Goal: Ask a question: Seek information or help from site administrators or community

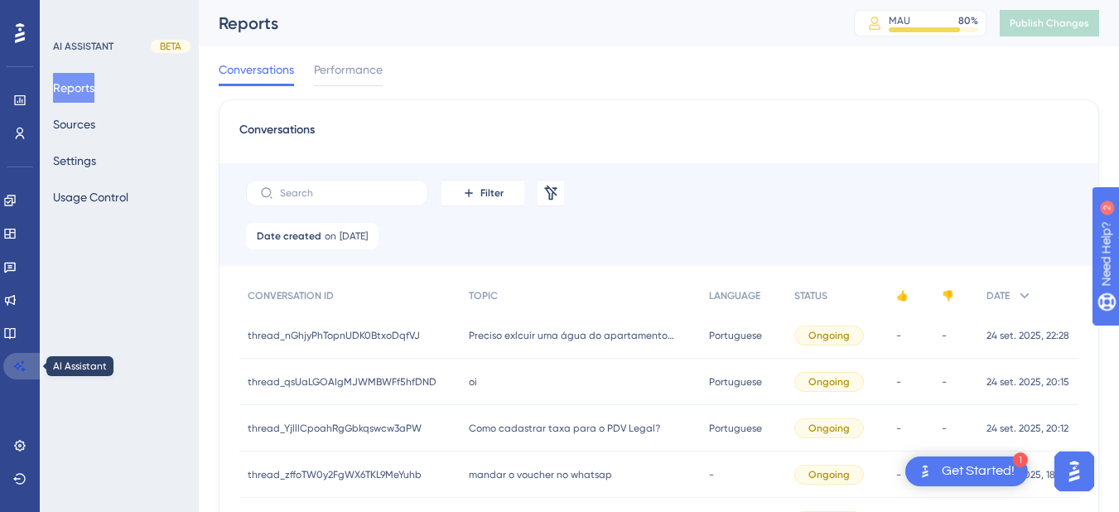
click at [23, 355] on link at bounding box center [23, 366] width 40 height 27
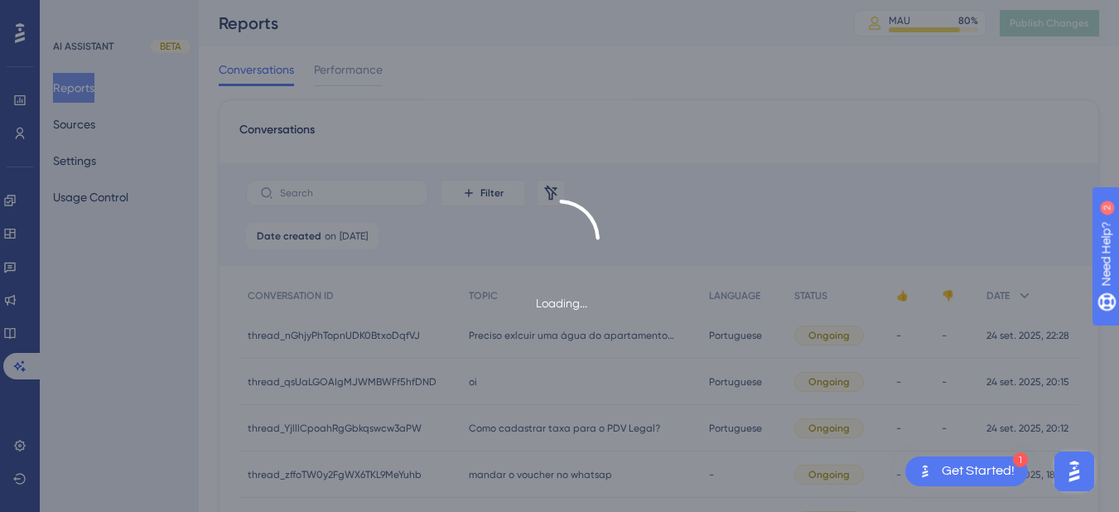
click at [18, 330] on div "Loading..." at bounding box center [559, 256] width 1119 height 512
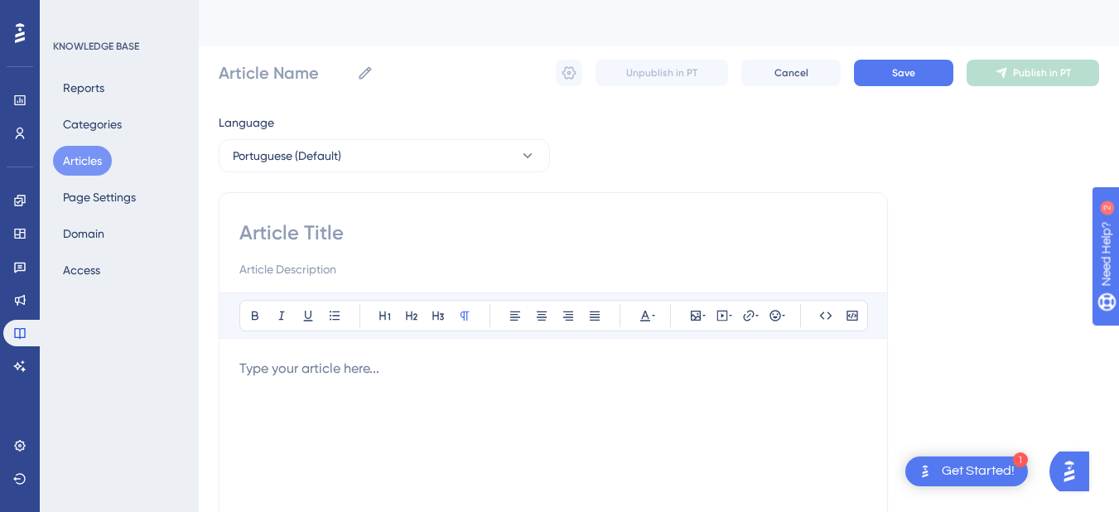
click at [84, 158] on button "Articles" at bounding box center [82, 161] width 59 height 30
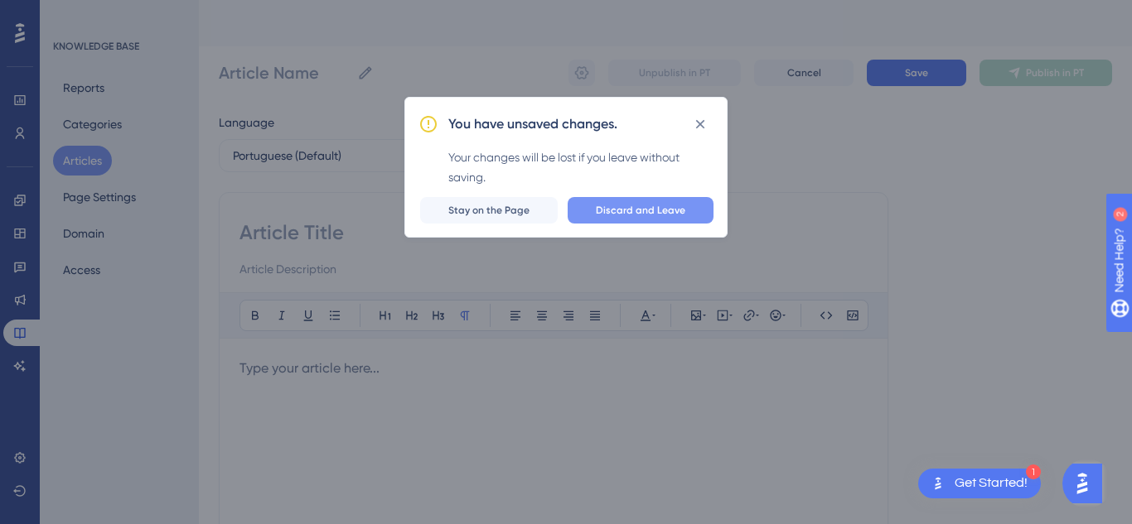
click at [602, 215] on span "Discard and Leave" at bounding box center [640, 210] width 89 height 13
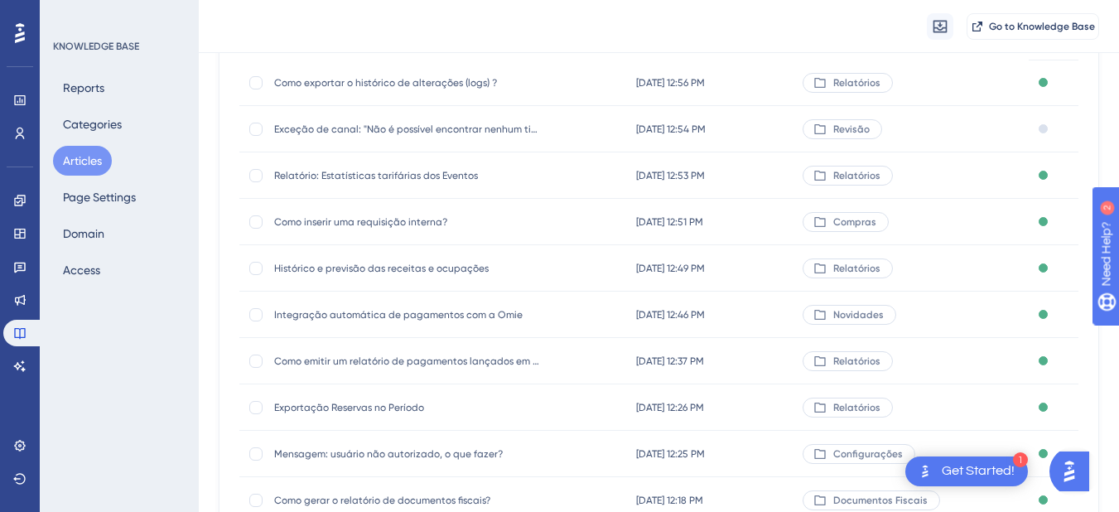
scroll to position [331, 0]
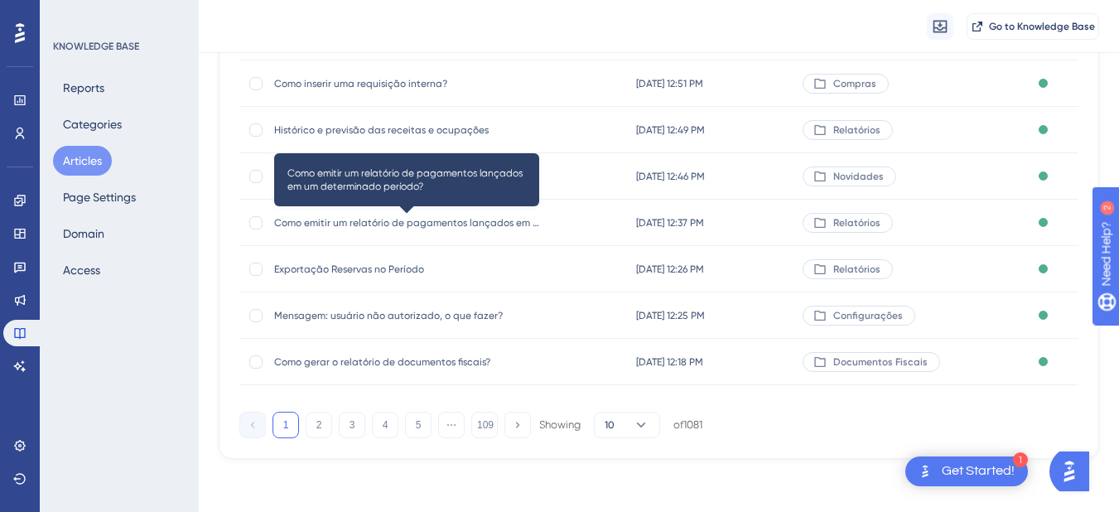
click at [328, 224] on span "Como emitir um relatório de pagamentos lançados em um determinado período?" at bounding box center [406, 222] width 265 height 13
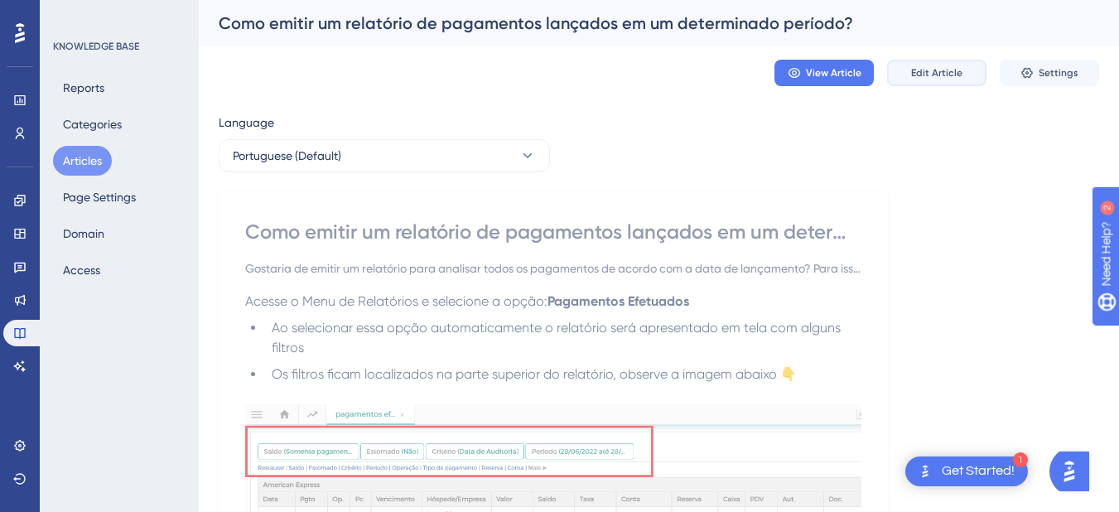
click at [938, 62] on button "Edit Article" at bounding box center [936, 73] width 99 height 27
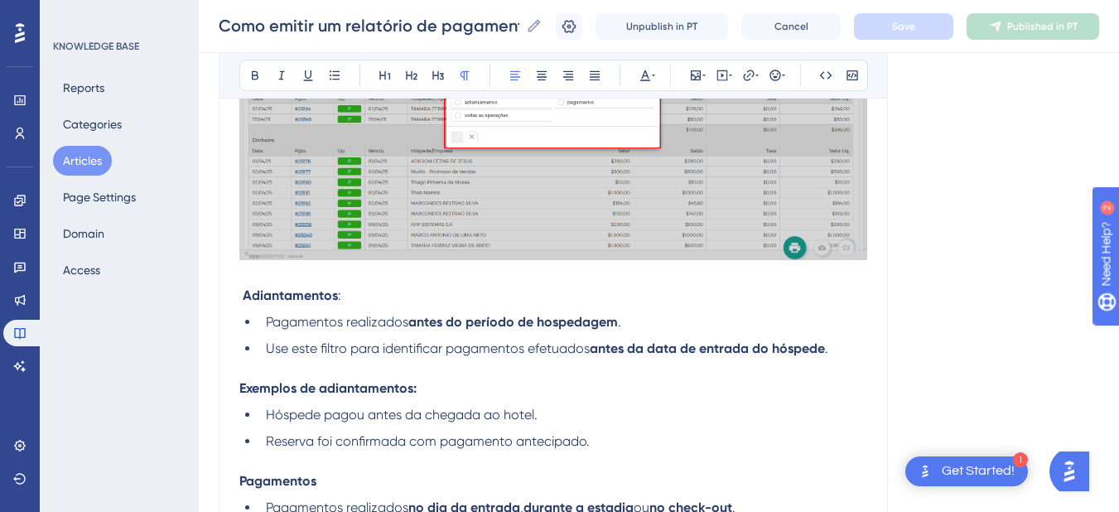
scroll to position [1226, 0]
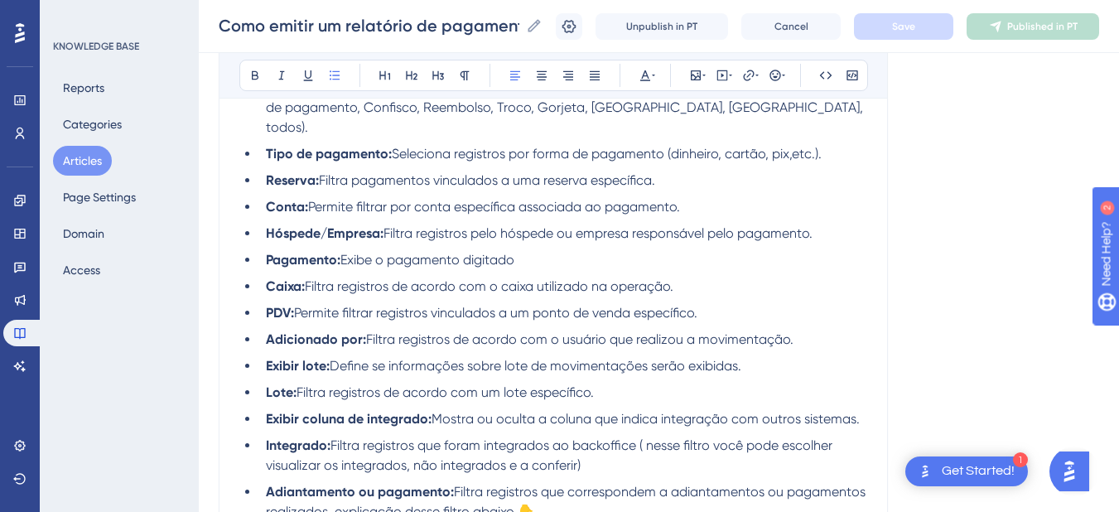
drag, startPoint x: 629, startPoint y: 346, endPoint x: 336, endPoint y: 340, distance: 293.4
click at [336, 356] on li "Exibir lote: Define se informações sobre lote de movimentações serão exibidas." at bounding box center [563, 366] width 608 height 20
click at [617, 383] on li "Lote: Filtra registros de acordo com um lote específico." at bounding box center [563, 393] width 608 height 20
drag, startPoint x: 617, startPoint y: 370, endPoint x: 302, endPoint y: 379, distance: 315.0
click at [302, 383] on li "Lote: Filtra registros de acordo com um lote específico." at bounding box center [563, 393] width 608 height 20
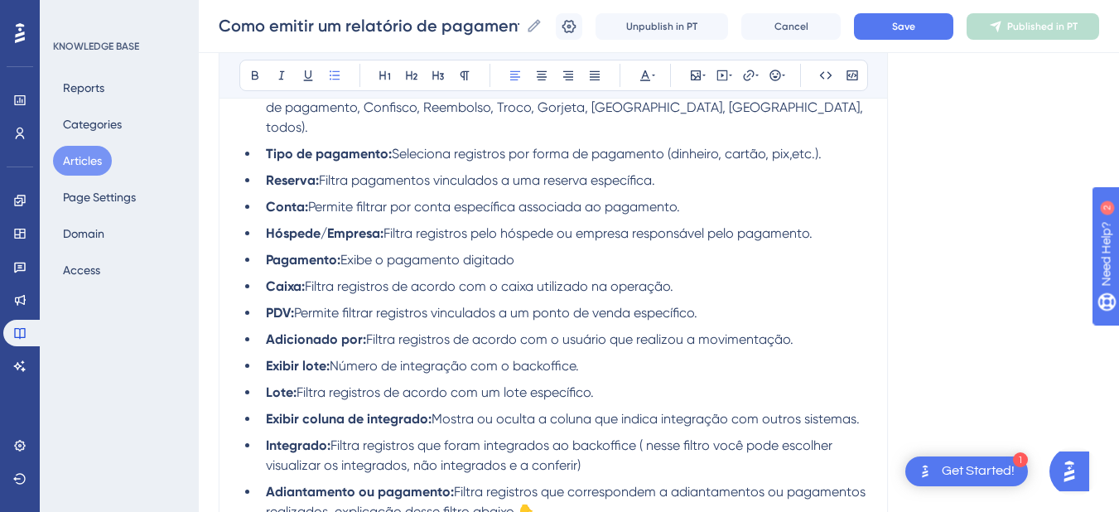
click at [619, 383] on li "Lote: Filtra registros de acordo com um lote específico." at bounding box center [563, 393] width 608 height 20
drag, startPoint x: 620, startPoint y: 365, endPoint x: 303, endPoint y: 375, distance: 316.6
click at [303, 383] on li "Lote: Filtra registros de acordo com um lote específico." at bounding box center [563, 393] width 608 height 20
click at [863, 409] on li "Exibir coluna de integrado: Mostra ou oculta a coluna que indica integração com…" at bounding box center [563, 419] width 608 height 20
click at [835, 411] on span "Mostra ou oculta a coluna que indica integração com outros sistemas." at bounding box center [646, 419] width 428 height 16
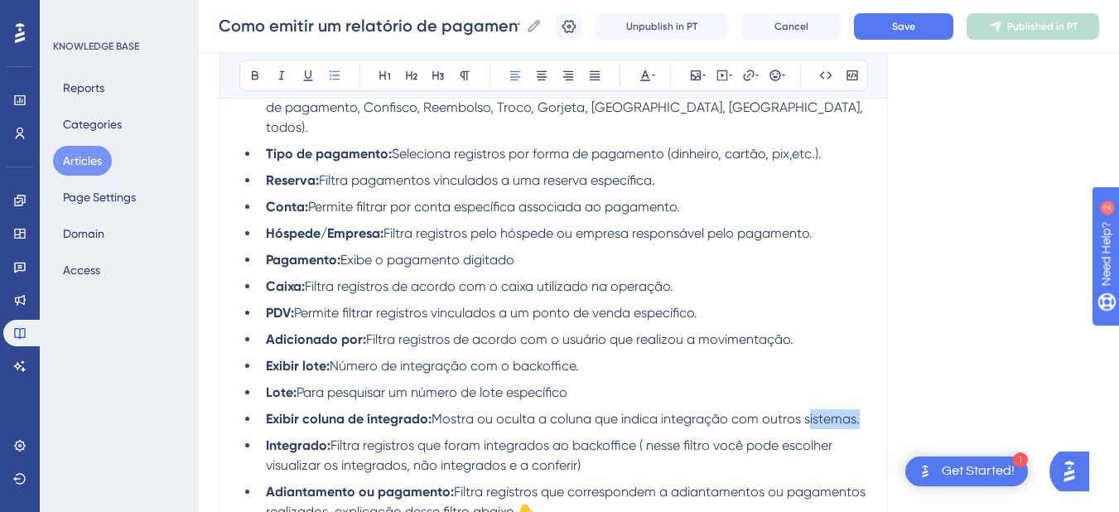
click at [835, 411] on span "Mostra ou oculta a coluna que indica integração com outros sistemas." at bounding box center [646, 419] width 428 height 16
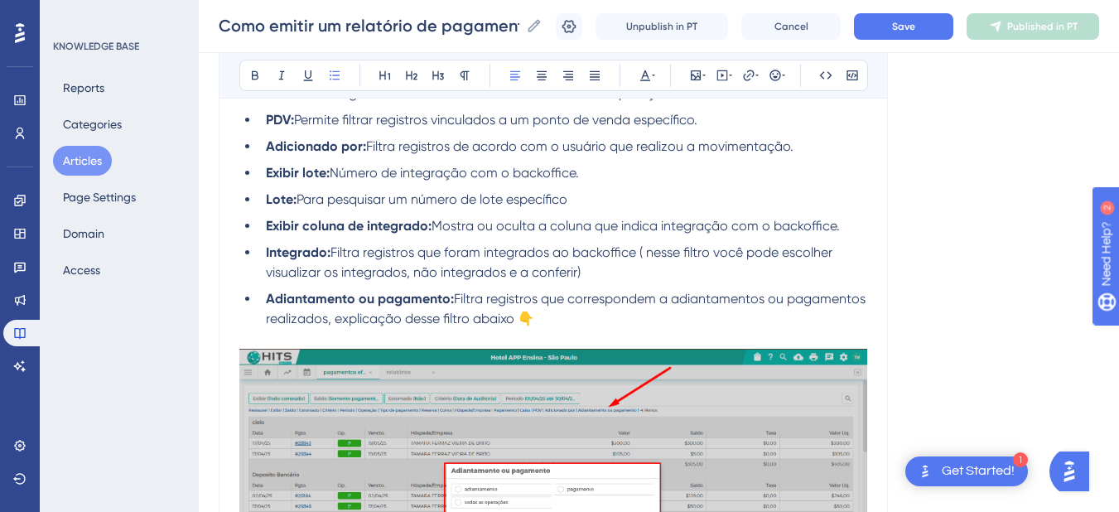
drag, startPoint x: 595, startPoint y: 245, endPoint x: 334, endPoint y: 236, distance: 261.2
click at [334, 243] on li "Integrado: Filtra registros que foram integrados ao backoffice ( nesse filtro v…" at bounding box center [563, 263] width 608 height 40
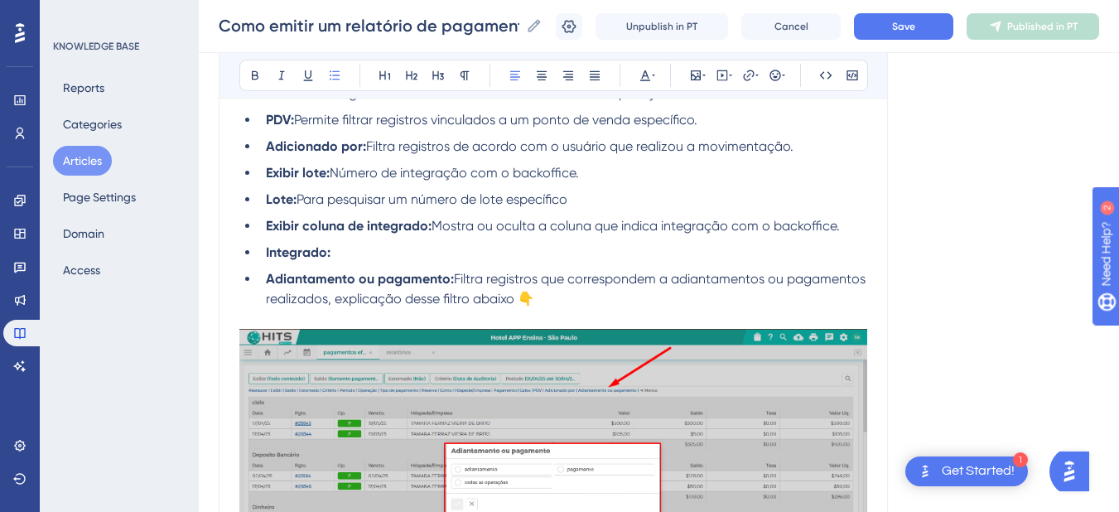
click at [405, 243] on li "Integrado:" at bounding box center [563, 253] width 608 height 20
drag, startPoint x: 321, startPoint y: 239, endPoint x: 238, endPoint y: 241, distance: 83.7
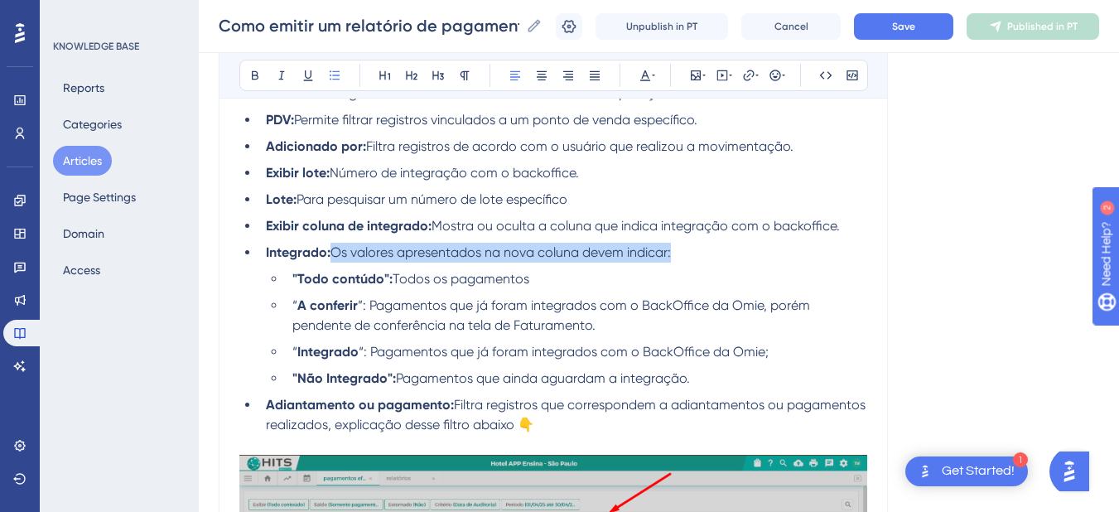
drag, startPoint x: 689, startPoint y: 228, endPoint x: 336, endPoint y: 235, distance: 352.2
click at [336, 243] on li "Integrado: Os valores apresentados na nova coluna devem indicar:" at bounding box center [563, 253] width 608 height 20
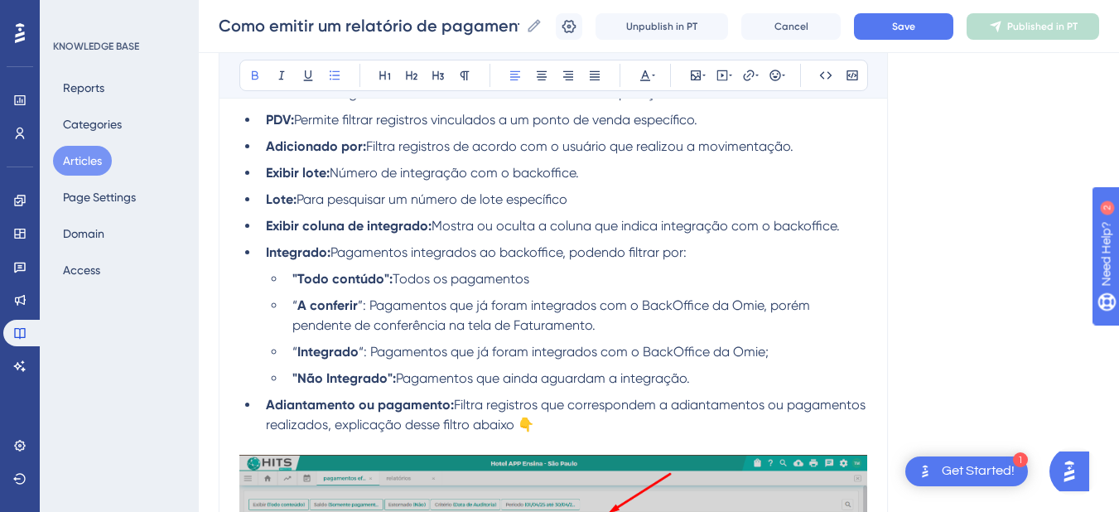
click at [298, 271] on strong ""Todo contúdo":" at bounding box center [342, 279] width 100 height 16
click at [381, 271] on strong "Todo contúdo":" at bounding box center [339, 279] width 95 height 16
click at [297, 297] on strong "A conferir" at bounding box center [327, 305] width 60 height 16
click at [354, 297] on span "”: Pagamentos que já foram integrados com o BackOffice da Omie, porém pendente …" at bounding box center [581, 315] width 578 height 36
click at [358, 297] on span "”: Pagamentos que já foram integrados com o BackOffice da Omie, porém pendente …" at bounding box center [581, 315] width 578 height 36
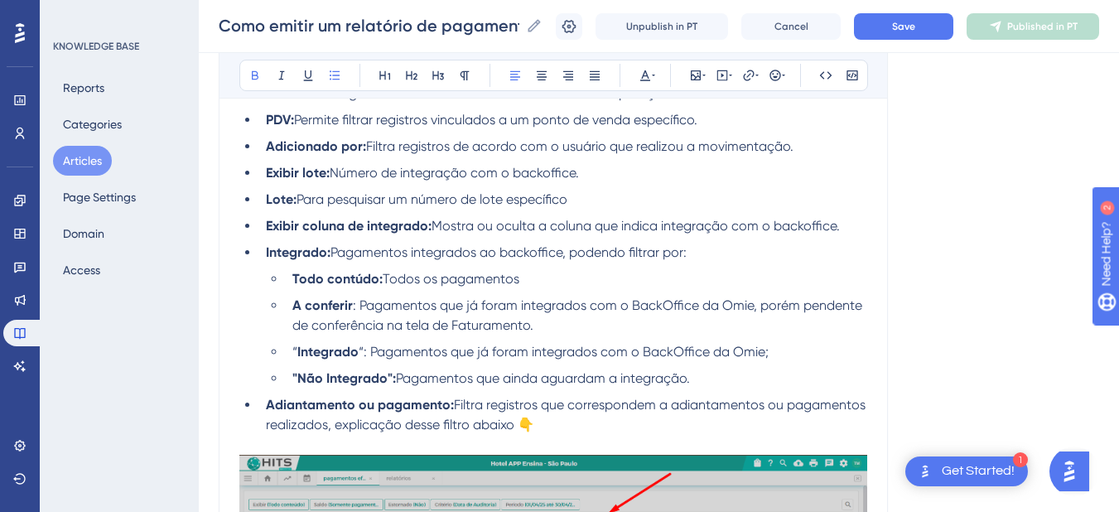
click at [297, 344] on strong "Integrado" at bounding box center [327, 352] width 61 height 16
click at [358, 344] on span "“: Pagamentos que já foram integrados com o BackOffice da Omie;" at bounding box center [559, 352] width 410 height 16
click at [297, 370] on strong ""Não Integrado":" at bounding box center [344, 378] width 104 height 16
click at [386, 370] on strong "Não Integrado":" at bounding box center [341, 378] width 99 height 16
drag, startPoint x: 751, startPoint y: 283, endPoint x: 700, endPoint y: 288, distance: 50.7
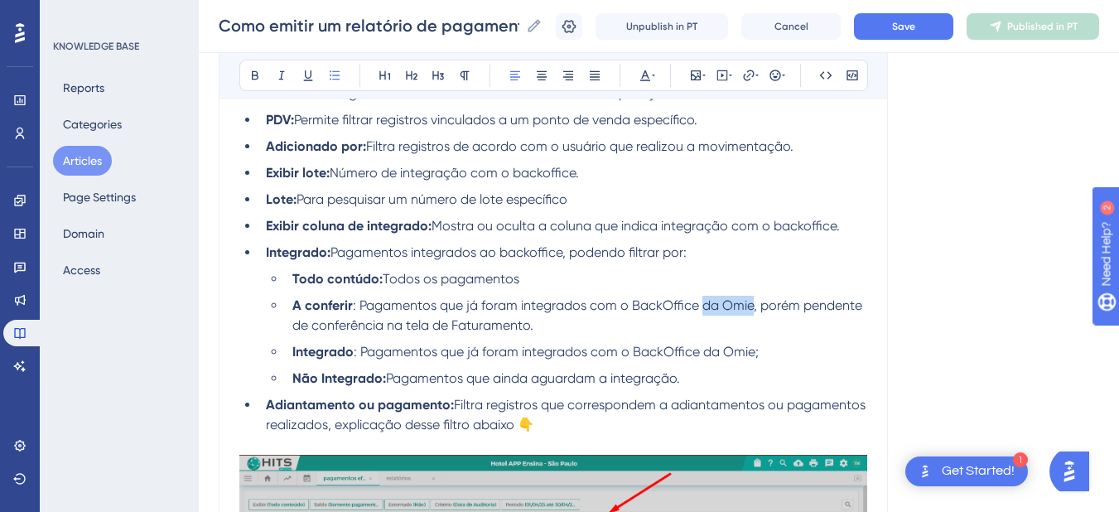
click at [700, 297] on span ": Pagamentos que já foram integrados com o BackOffice da Omie, porém pendente d…" at bounding box center [578, 315] width 573 height 36
click at [686, 308] on li "A conferir : Pagamentos que já foram integrados com o BackOffice, porém pendent…" at bounding box center [577, 316] width 582 height 40
drag, startPoint x: 703, startPoint y: 330, endPoint x: 753, endPoint y: 332, distance: 49.8
click at [753, 344] on span ": Pagamentos que já foram integrados com o BackOffice da Omie;" at bounding box center [556, 352] width 405 height 16
drag, startPoint x: 582, startPoint y: 151, endPoint x: 516, endPoint y: 152, distance: 65.5
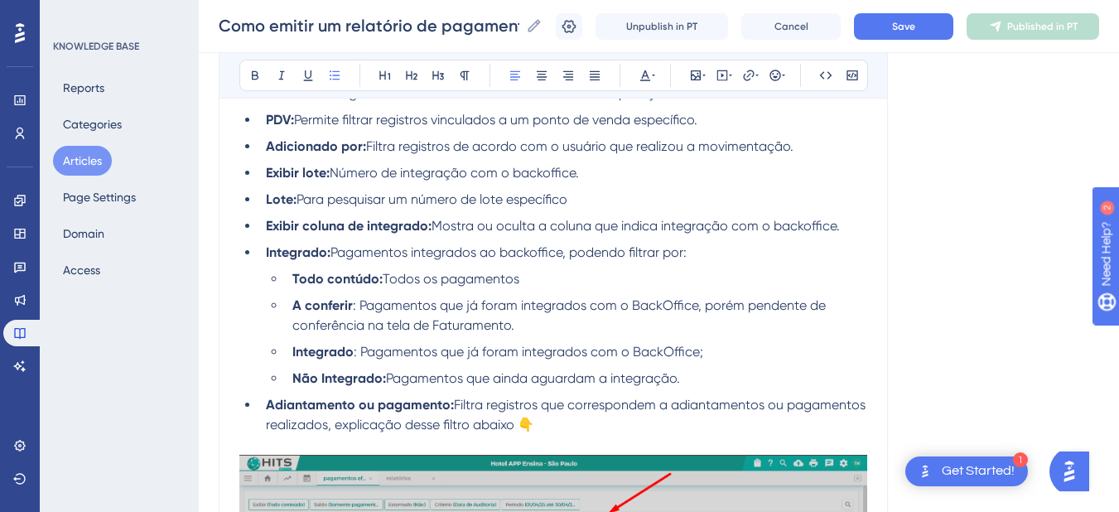
click at [516, 165] on span "Número de integração com o backoffice." at bounding box center [454, 173] width 249 height 16
copy span "backoffice"
drag, startPoint x: 698, startPoint y: 289, endPoint x: 631, endPoint y: 285, distance: 66.4
click at [631, 297] on span ": Pagamentos que já foram integrados com o BackOffice, porém pendente de confer…" at bounding box center [560, 315] width 537 height 36
drag, startPoint x: 580, startPoint y: 152, endPoint x: 517, endPoint y: 153, distance: 63.0
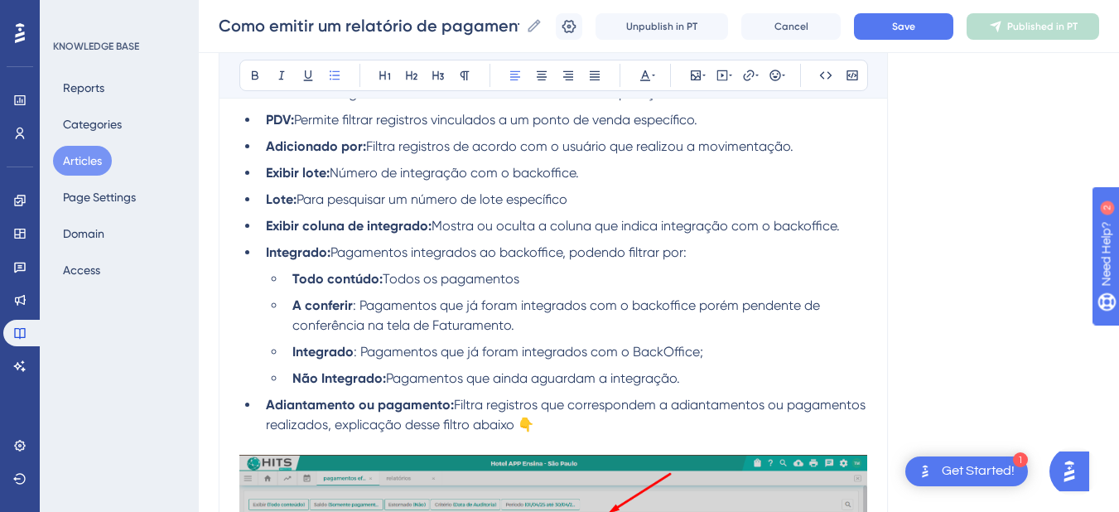
click at [517, 165] on span "Número de integração com o backoffice." at bounding box center [454, 173] width 249 height 16
copy span "backoffice"
drag, startPoint x: 698, startPoint y: 331, endPoint x: 635, endPoint y: 331, distance: 63.0
click at [635, 344] on span ": Pagamentos que já foram integrados com o BackOffice;" at bounding box center [529, 352] width 350 height 16
click at [751, 342] on li "Integrado : Pagamentos que já foram integrados com o backoffice;" at bounding box center [577, 352] width 582 height 20
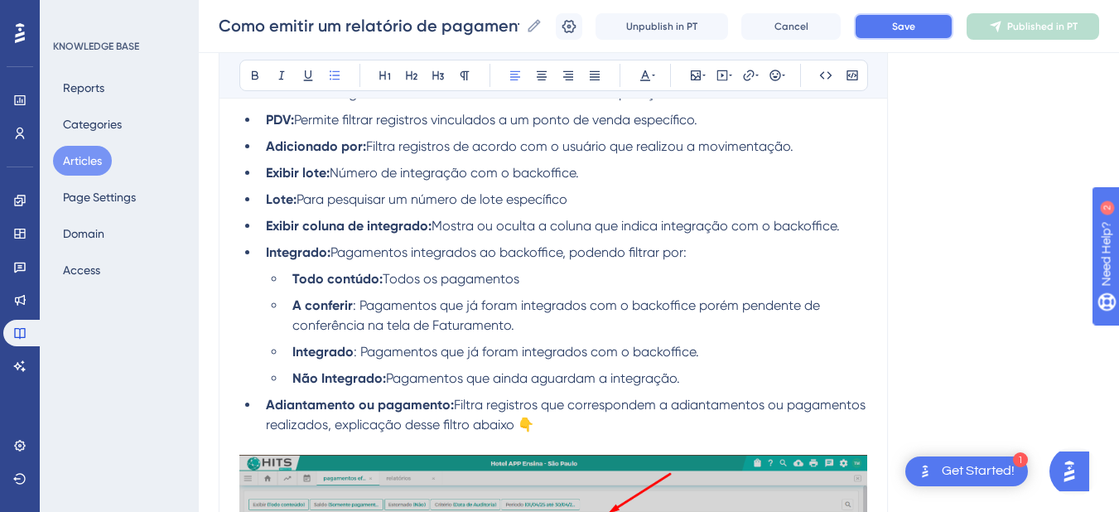
click at [916, 31] on span "Save" at bounding box center [903, 26] width 23 height 13
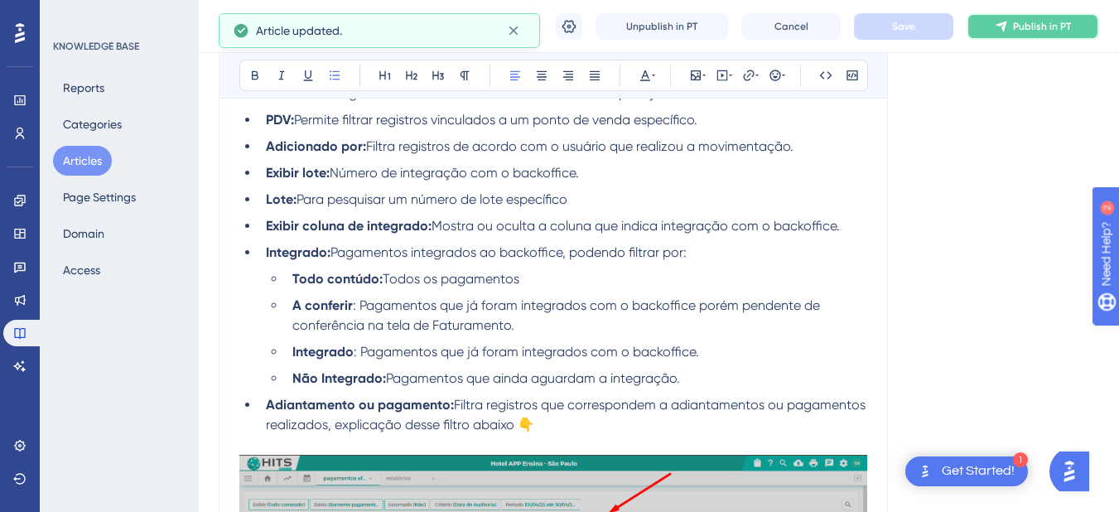
click at [1008, 29] on icon at bounding box center [1001, 26] width 13 height 13
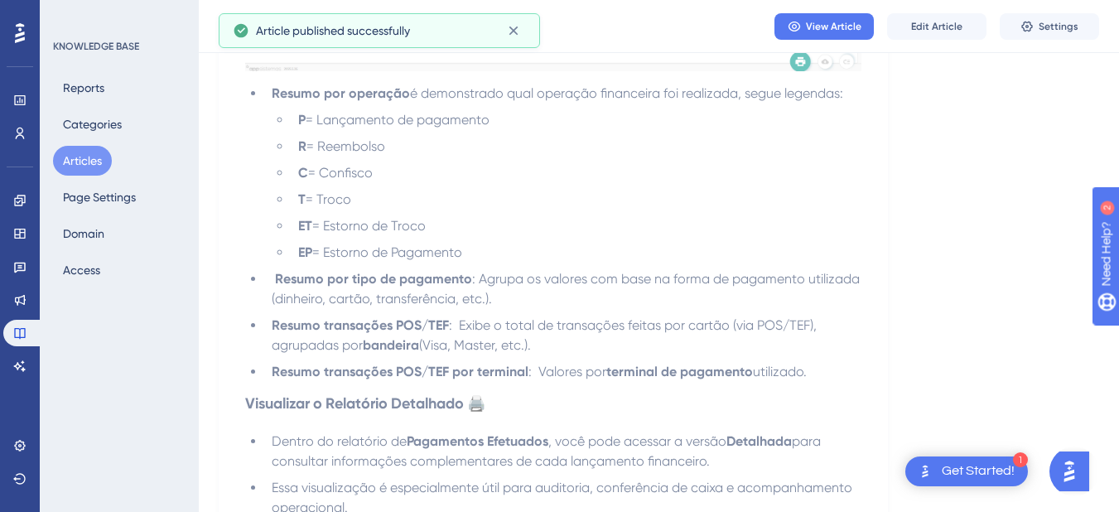
scroll to position [2966, 0]
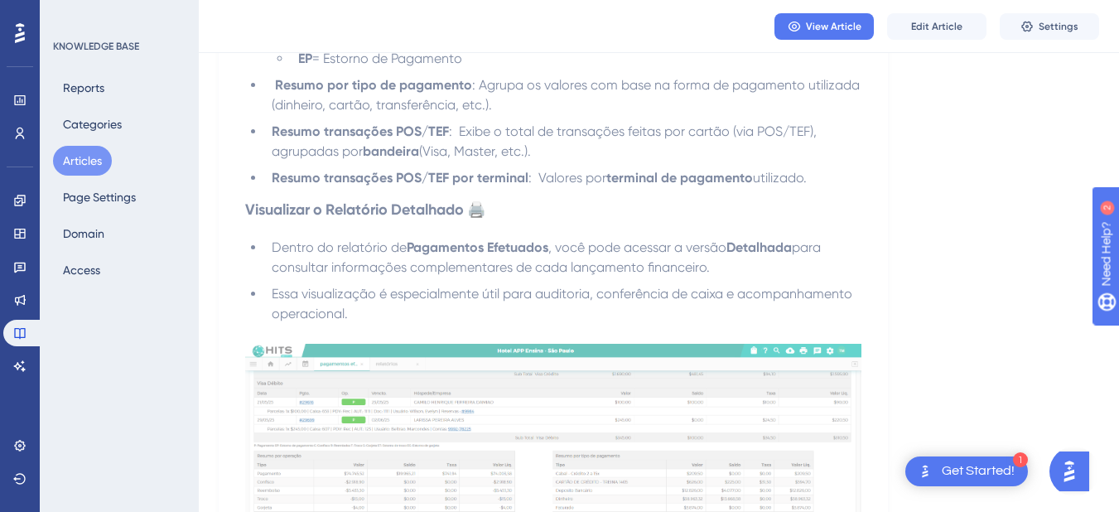
click at [85, 166] on button "Articles" at bounding box center [82, 161] width 59 height 30
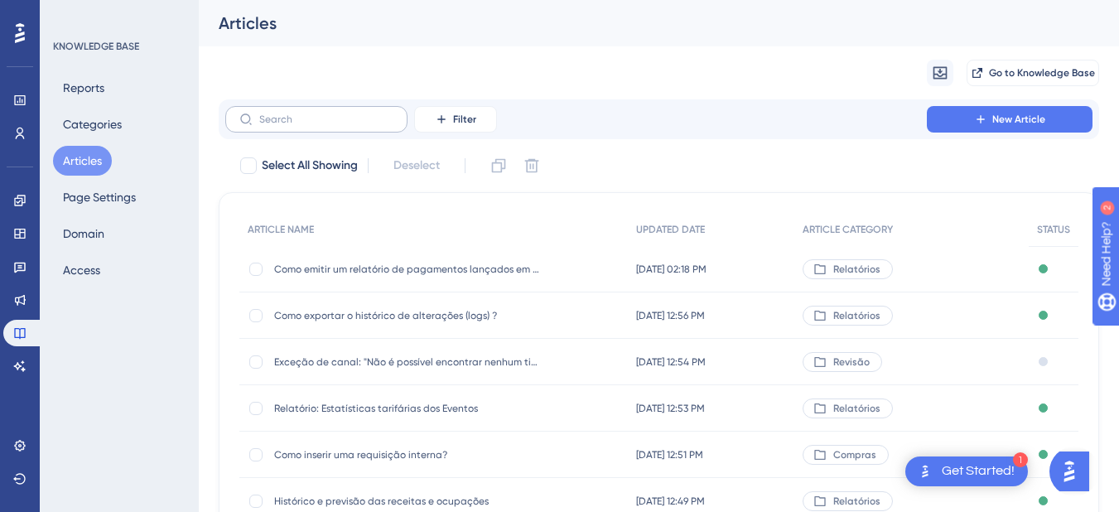
click at [318, 128] on label at bounding box center [316, 119] width 182 height 27
click at [318, 125] on input "text" at bounding box center [326, 120] width 134 height 12
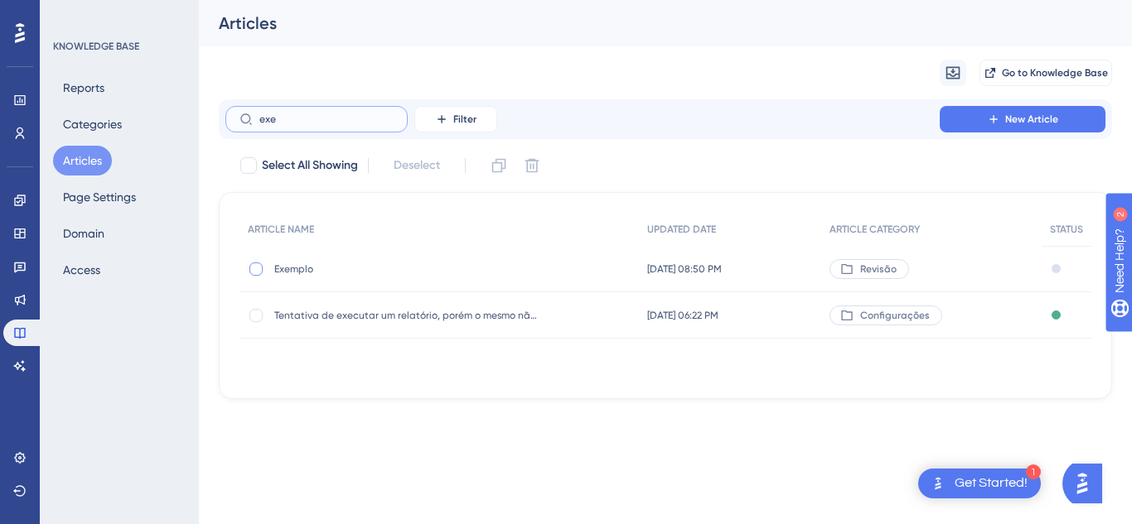
type input "exe"
click at [258, 267] on div at bounding box center [255, 269] width 13 height 13
click at [497, 165] on icon at bounding box center [499, 165] width 17 height 17
checkbox input "false"
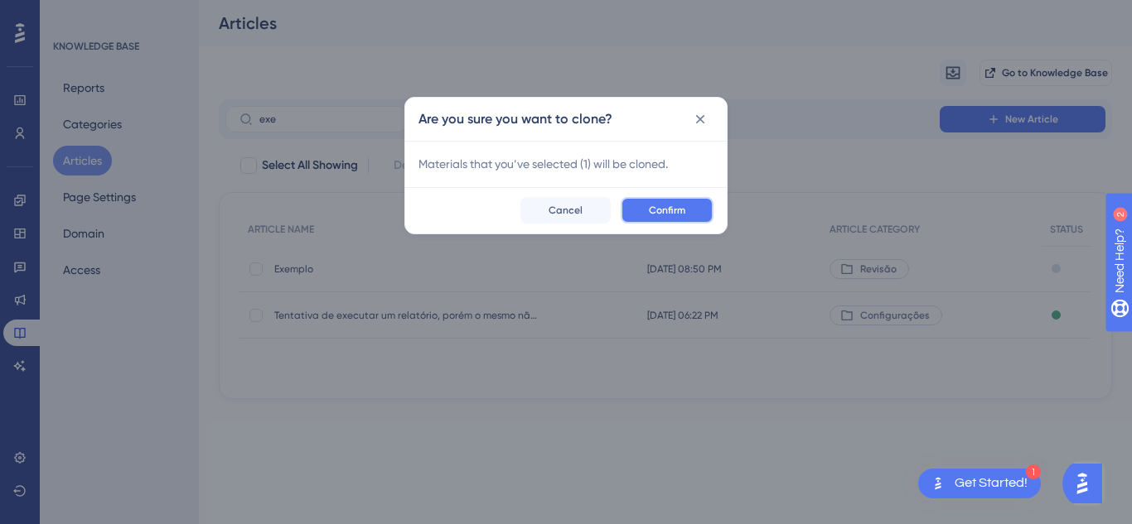
click at [660, 206] on span "Confirm" at bounding box center [667, 210] width 36 height 13
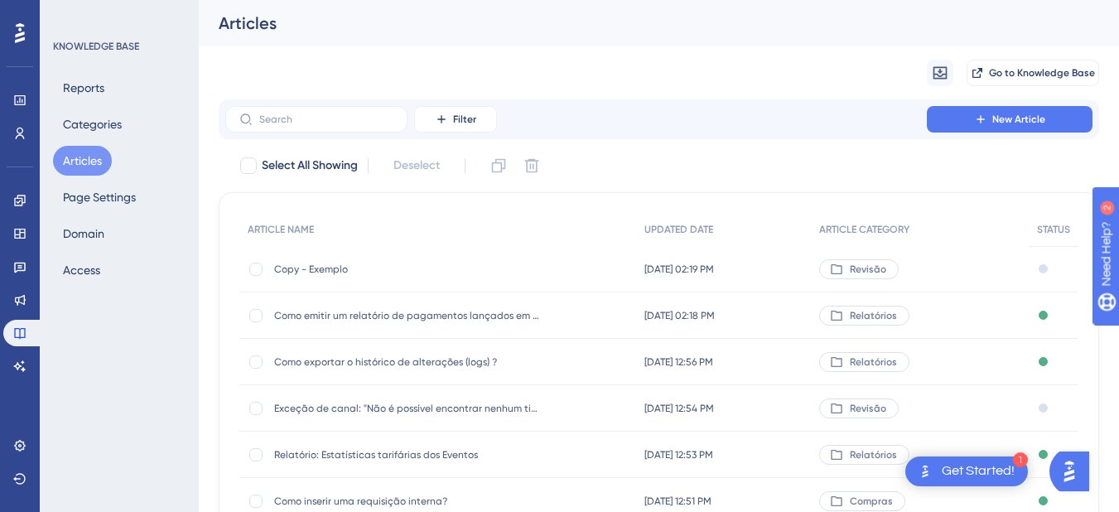
click at [336, 273] on span "Copy - Exemplo" at bounding box center [406, 269] width 265 height 13
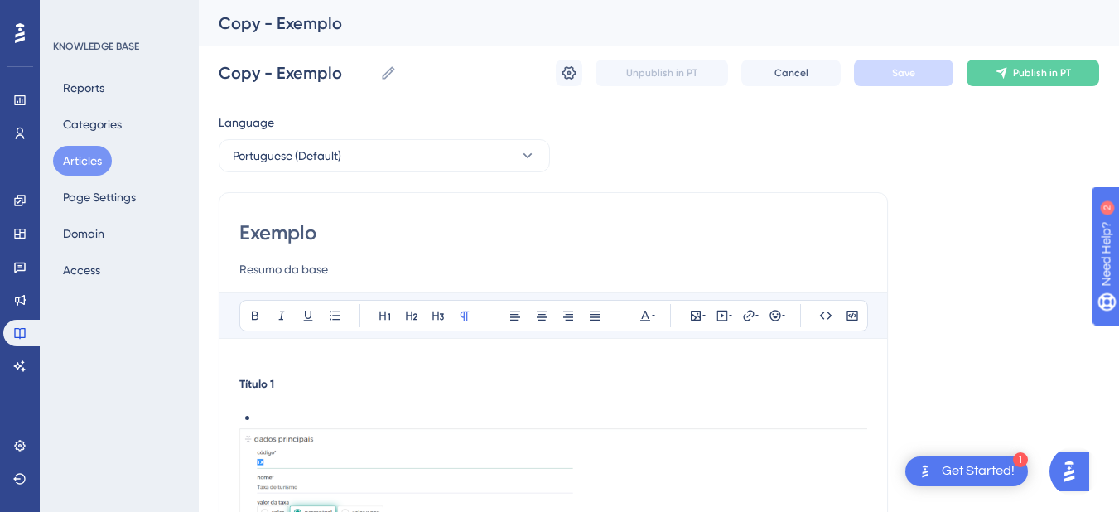
click at [294, 225] on input "Exemplo" at bounding box center [553, 233] width 628 height 27
paste input "Integração com adquirentes via TEF: confira as opções disponíveis"
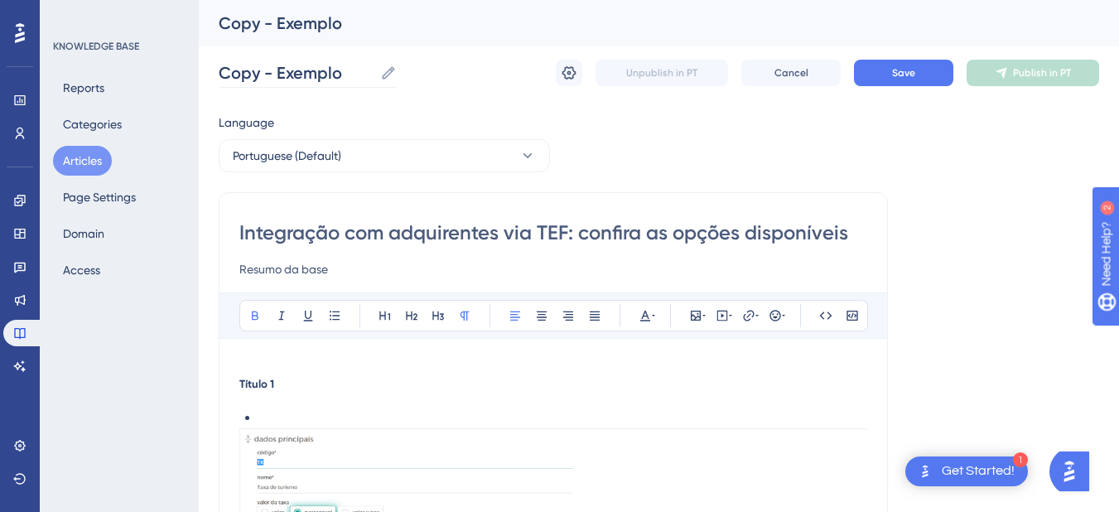
type input "Integração com adquirentes via TEF: confira as opções disponíveis"
click at [270, 84] on input "Copy - Exemplo" at bounding box center [296, 72] width 155 height 23
paste input "Integração com adquirentes via TEF: confira as opções disponíveis"
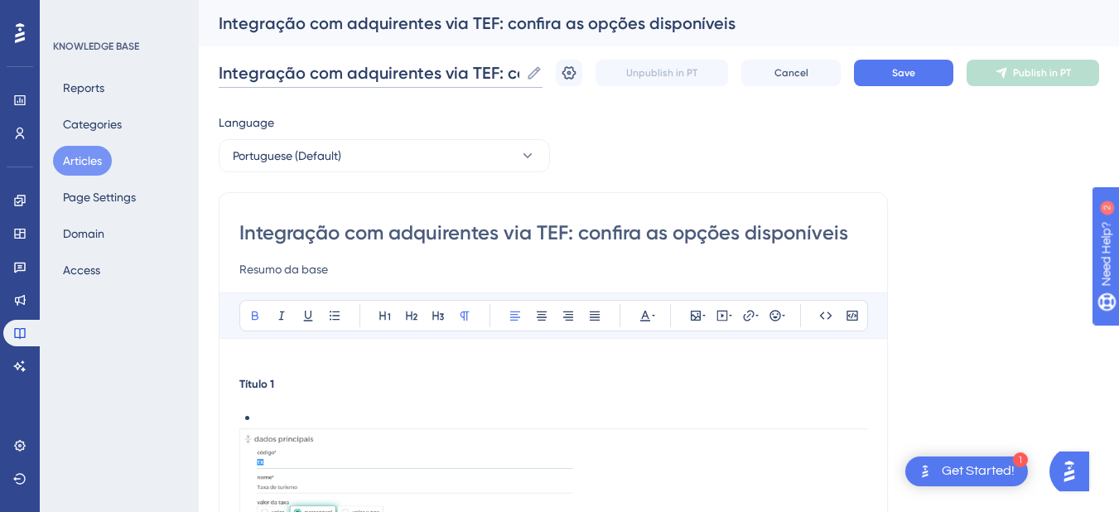
scroll to position [0, 195]
type input "Integração com adquirentes via TEF: confira as opções disponíveis"
click at [278, 268] on input "Resumo da base" at bounding box center [553, 269] width 628 height 20
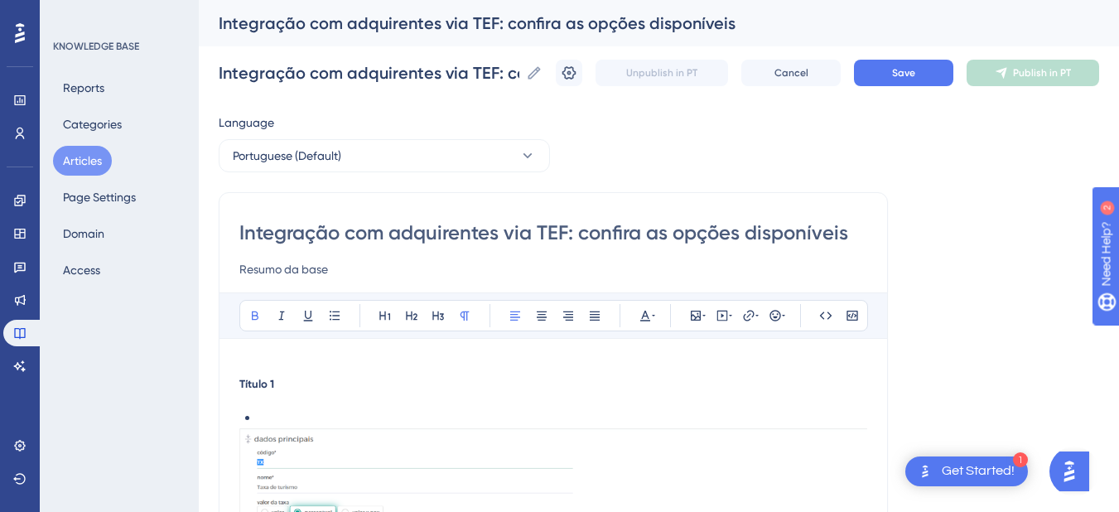
click at [278, 268] on input "Resumo da base" at bounding box center [553, 269] width 628 height 20
click at [254, 379] on strong "Título 1" at bounding box center [256, 383] width 35 height 13
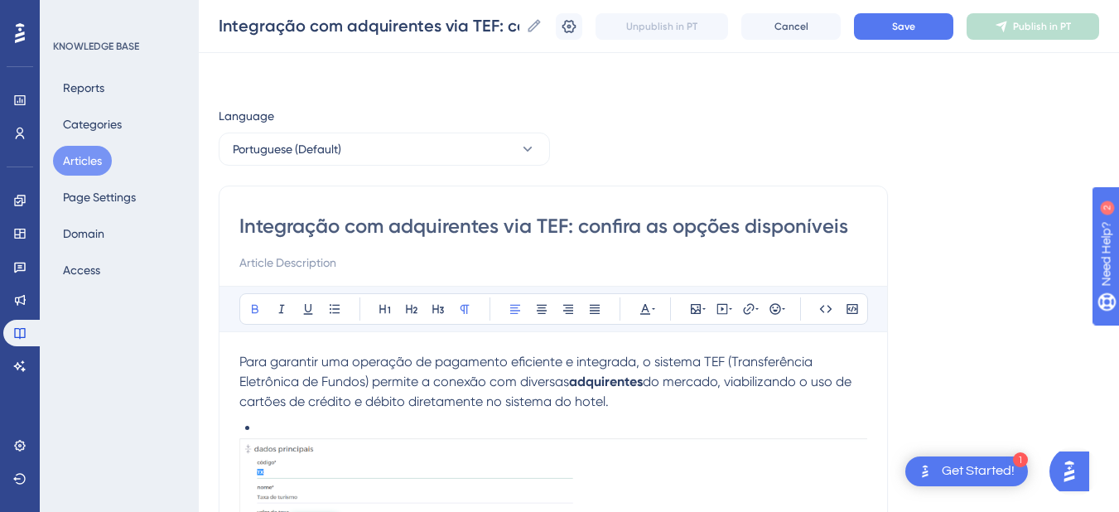
scroll to position [193, 0]
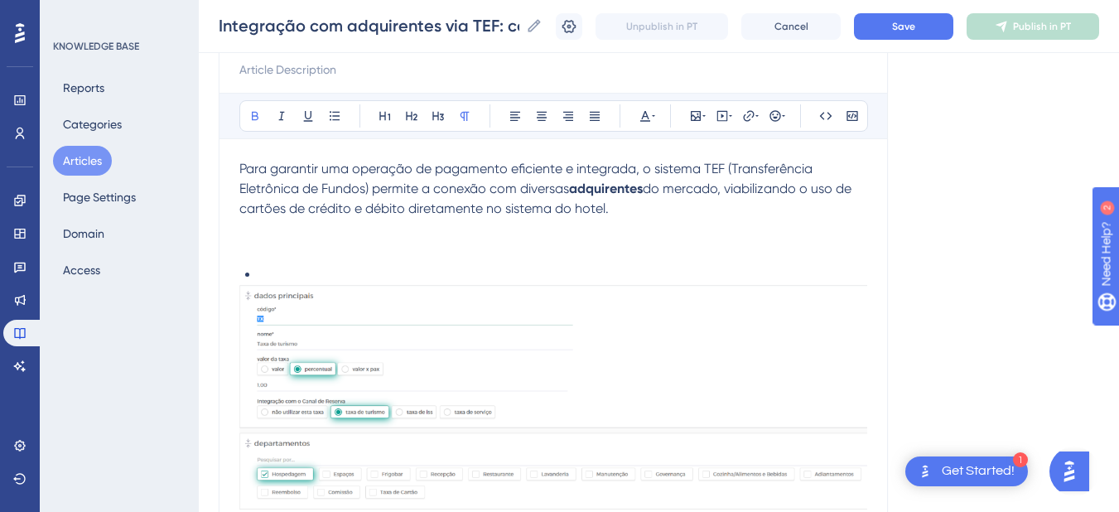
click at [260, 249] on p at bounding box center [553, 249] width 628 height 20
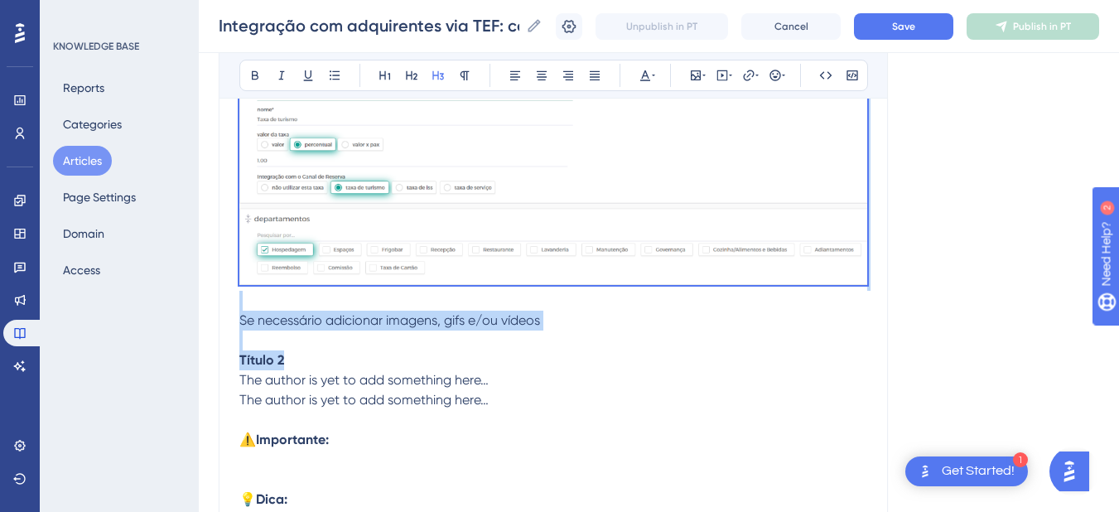
scroll to position [773, 0]
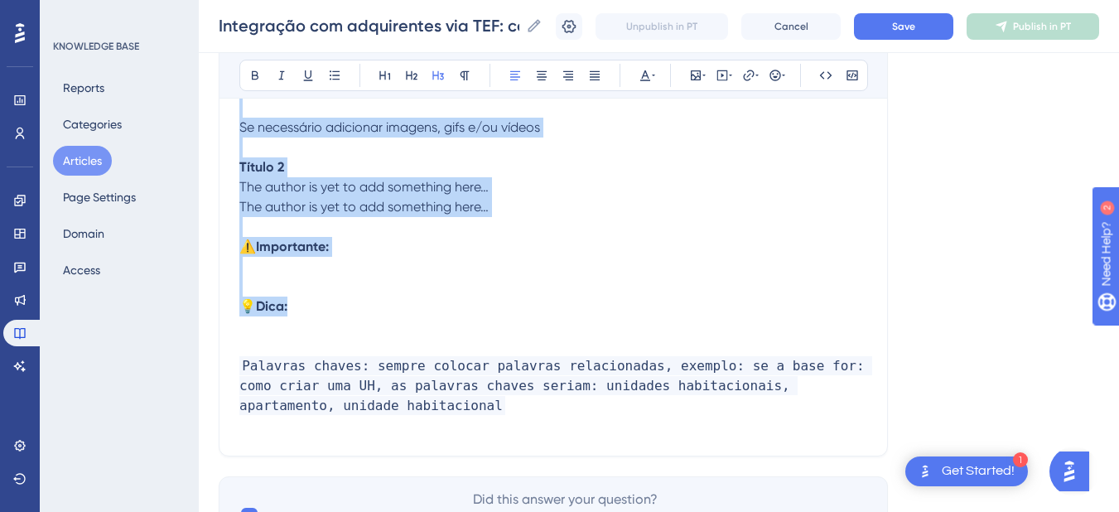
drag, startPoint x: 247, startPoint y: 307, endPoint x: 346, endPoint y: 312, distance: 99.6
click at [346, 312] on div "Para garantir uma operação de pagamento eficiente e integrada, o sistema TEF (T…" at bounding box center [553, 7] width 628 height 857
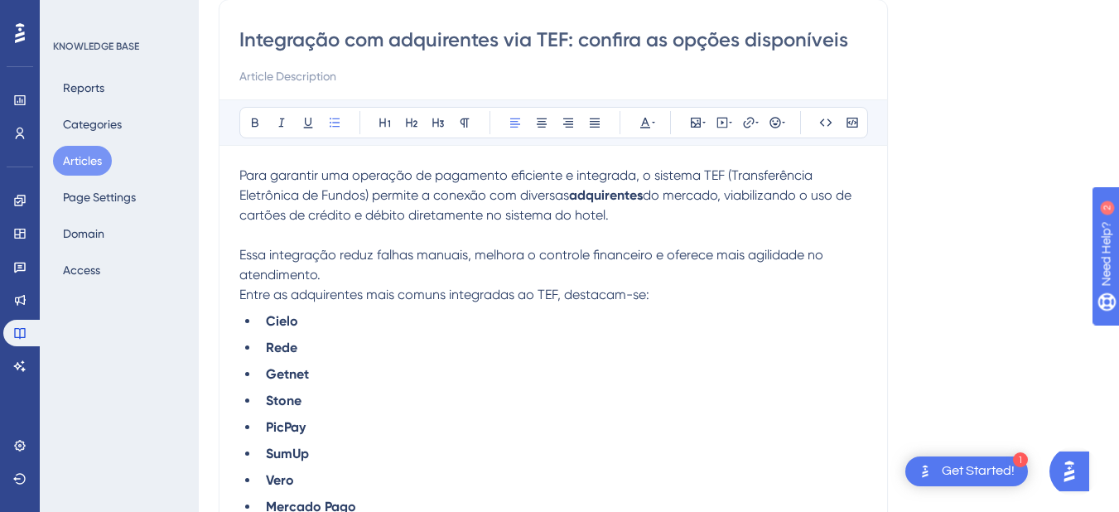
scroll to position [0, 0]
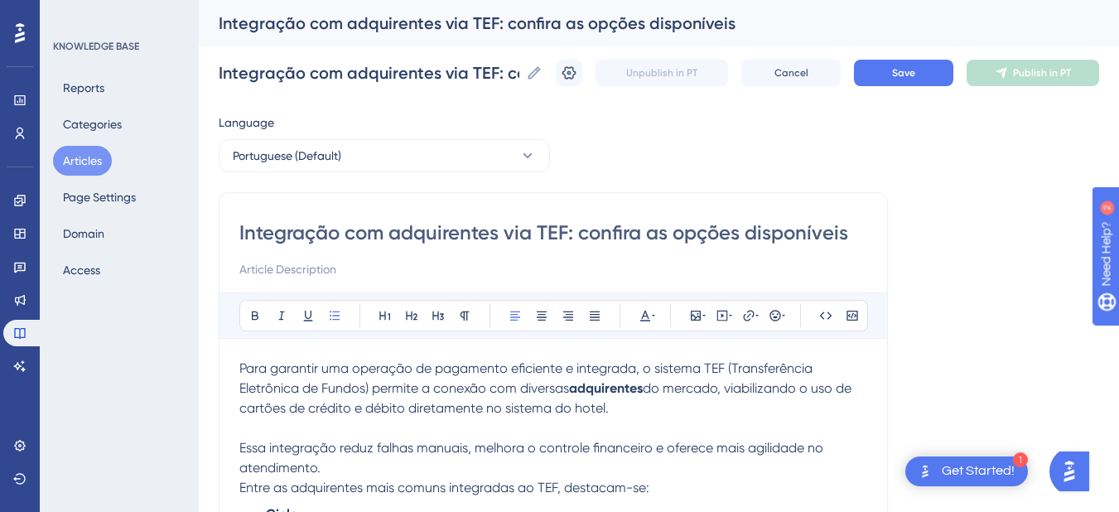
click at [323, 239] on input "Integração com adquirentes via TEF: confira as opções disponíveis" at bounding box center [553, 233] width 628 height 27
paste input "Relação de Operadoras Homologadas – TEF Express MultiplusCard"
type input "Relação de Operadoras Homologadas – TEF Express MultiplusCard"
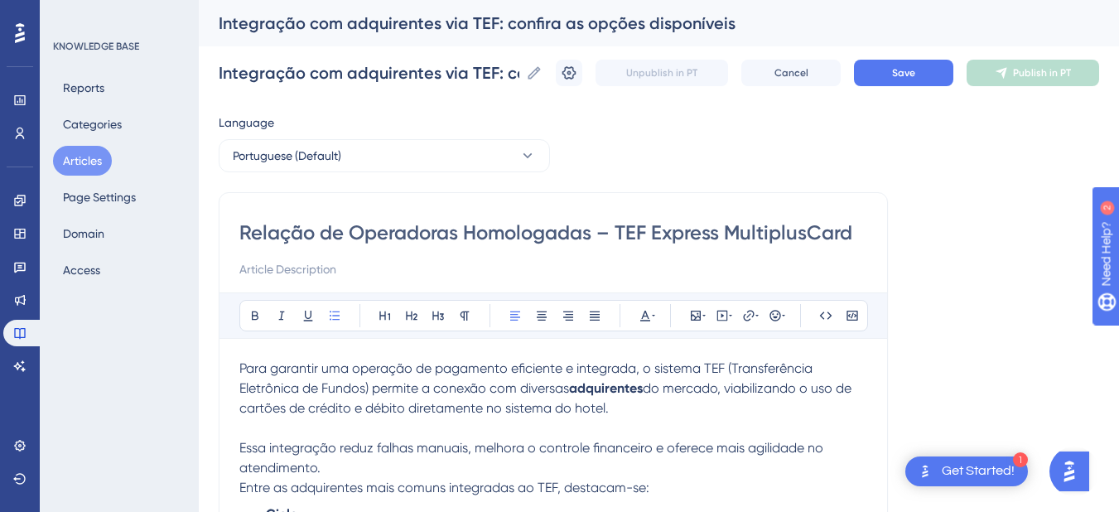
type input "Relação de Operadoras Homologadas – TEF Express MultiplusCard"
click at [242, 371] on span "Para garantir uma operação de pagamento eficiente e integrada, o sistema TEF (T…" at bounding box center [527, 378] width 577 height 36
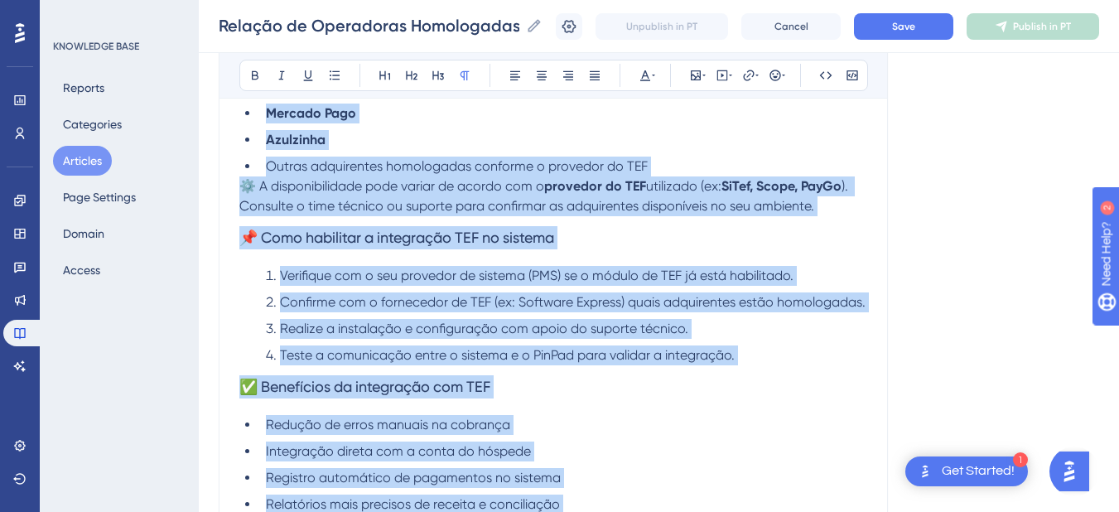
scroll to position [875, 0]
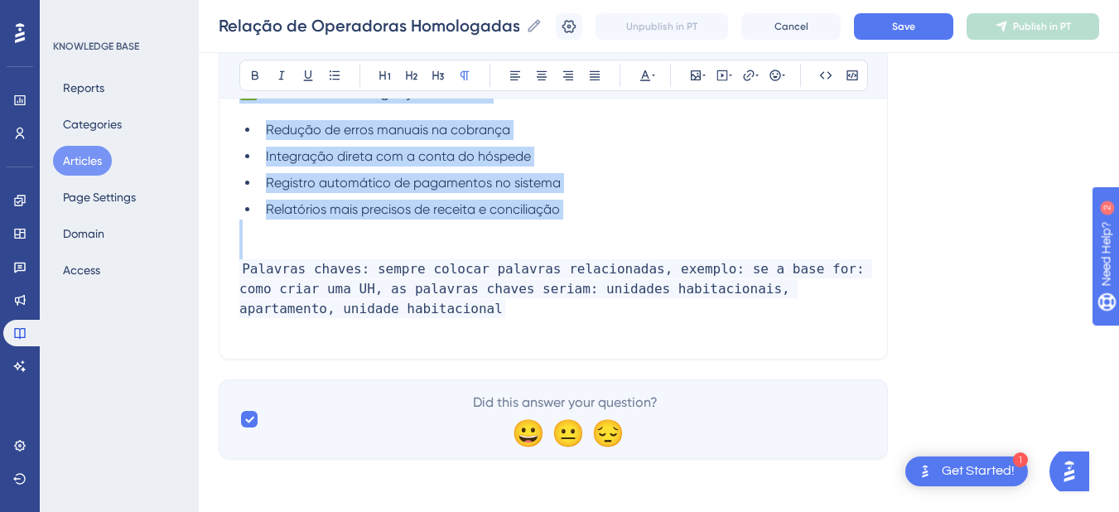
drag, startPoint x: 242, startPoint y: 371, endPoint x: 663, endPoint y: 225, distance: 445.7
paste div
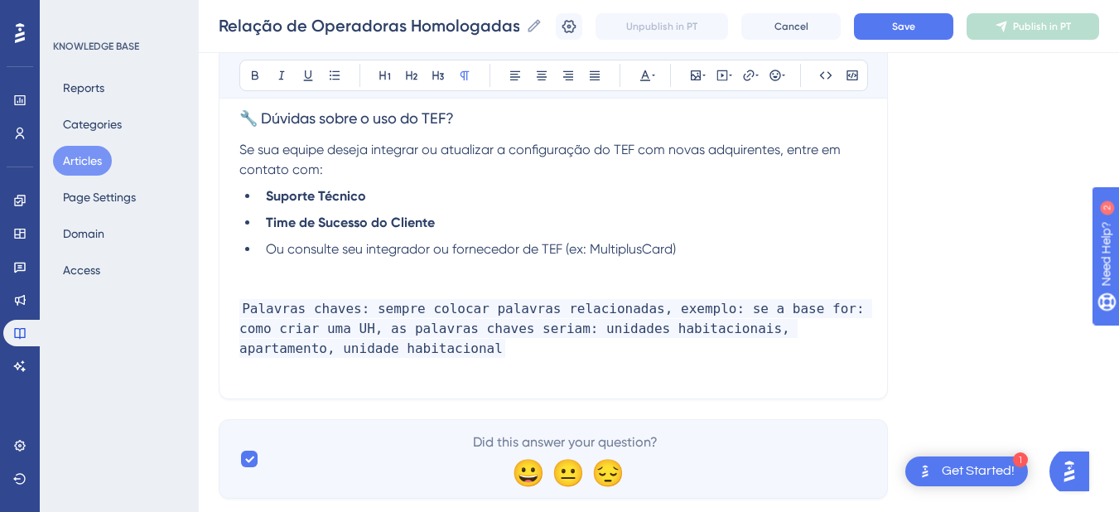
scroll to position [370, 0]
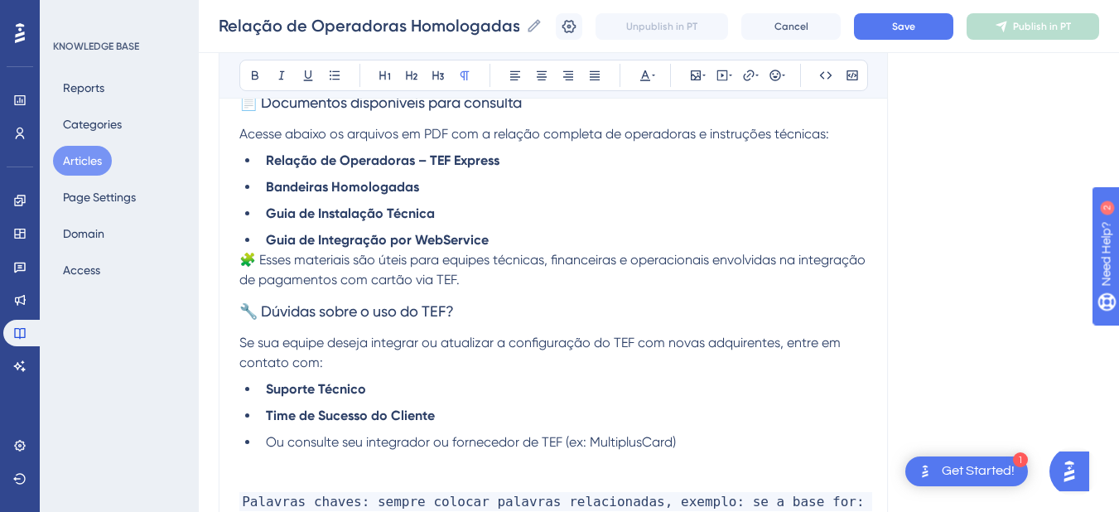
click at [491, 316] on h3 "🔧 Dúvidas sobre o uso do TEF?" at bounding box center [553, 311] width 628 height 43
drag, startPoint x: 260, startPoint y: 311, endPoint x: 231, endPoint y: 314, distance: 29.2
click at [231, 314] on div "Relação de Operadoras Homologadas – TEF Express MultiplusCard Bold Italic Under…" at bounding box center [553, 203] width 669 height 777
click at [447, 313] on h3 "Dúvidas sobre o uso do TEF?" at bounding box center [553, 311] width 628 height 43
drag, startPoint x: 404, startPoint y: 313, endPoint x: 209, endPoint y: 111, distance: 281.3
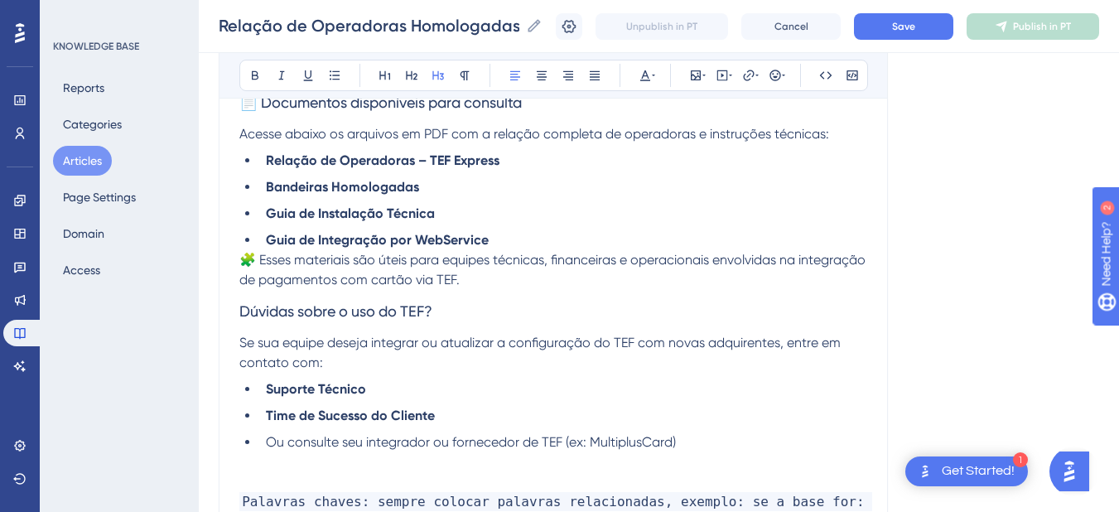
click at [201, 312] on div "Performance Users Engagement Widgets Feedback Product Updates Knowledge Base AI…" at bounding box center [659, 174] width 921 height 1089
click at [256, 71] on icon at bounding box center [255, 75] width 7 height 9
click at [328, 210] on strong "Guia de Instalação Técnica" at bounding box center [350, 213] width 169 height 16
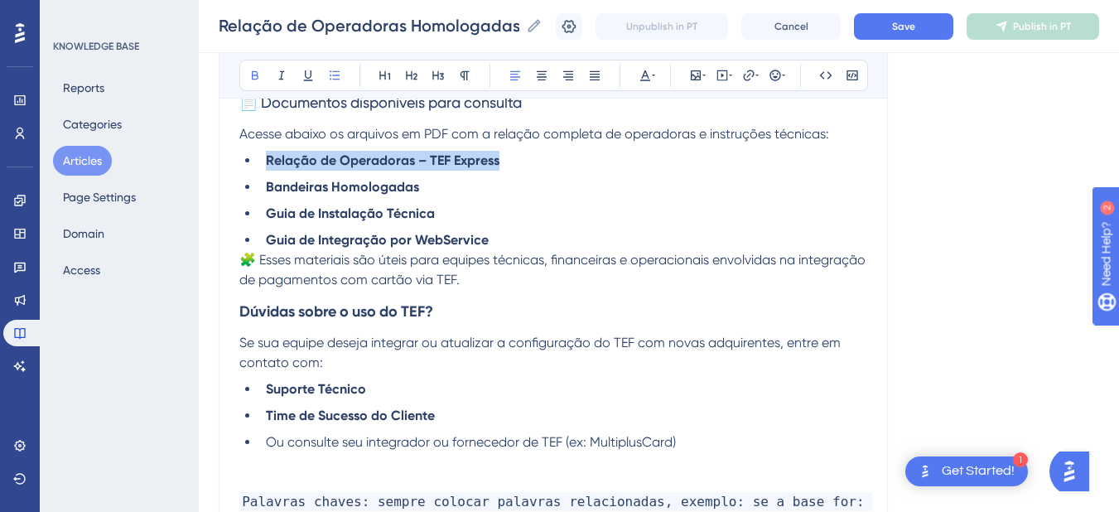
drag, startPoint x: 524, startPoint y: 156, endPoint x: 259, endPoint y: 159, distance: 265.2
click at [259, 159] on ul "Relação de Operadoras – TEF Express Bandeiras Homologadas Guia de Instalação Té…" at bounding box center [553, 200] width 628 height 99
click at [948, 27] on button "Save" at bounding box center [903, 26] width 99 height 27
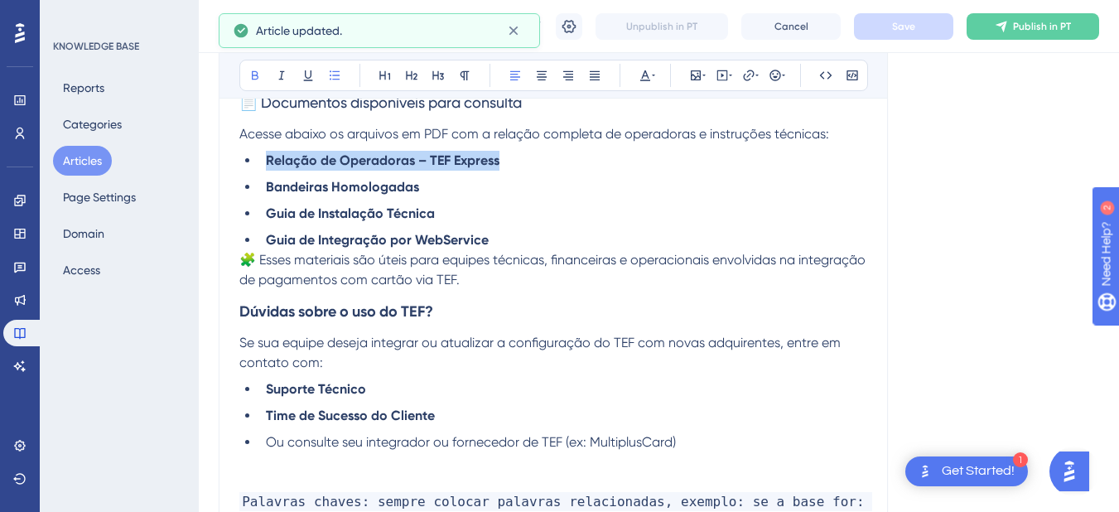
drag, startPoint x: 68, startPoint y: 153, endPoint x: 78, endPoint y: 159, distance: 11.5
click at [68, 153] on button "Articles" at bounding box center [82, 161] width 59 height 30
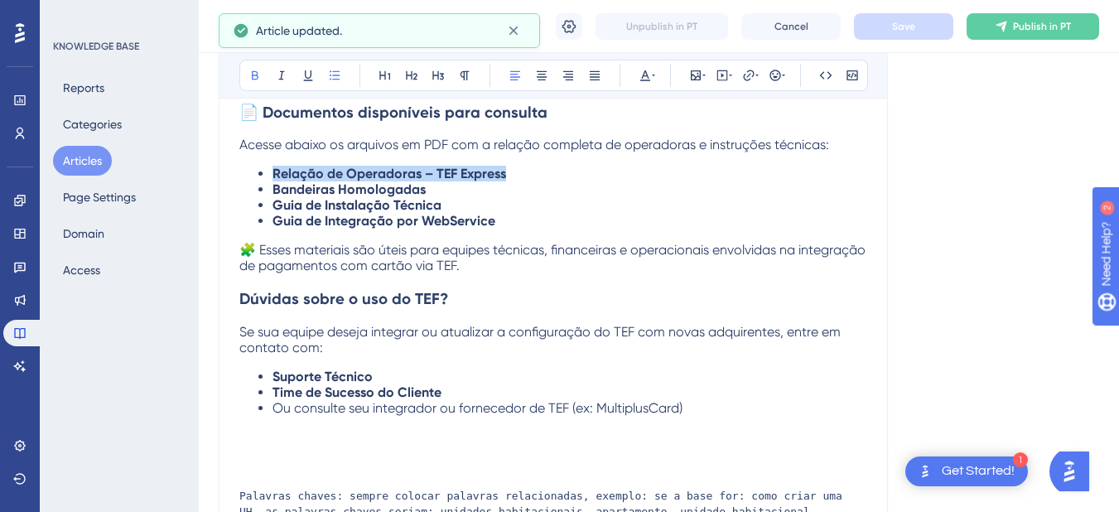
click at [78, 159] on button "Articles" at bounding box center [82, 161] width 59 height 30
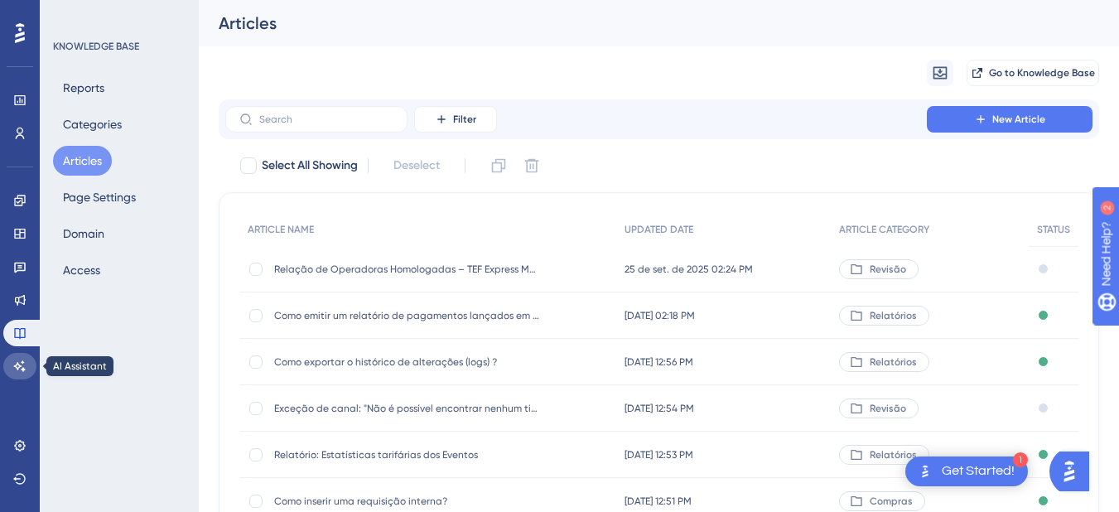
click at [22, 363] on icon at bounding box center [19, 366] width 13 height 13
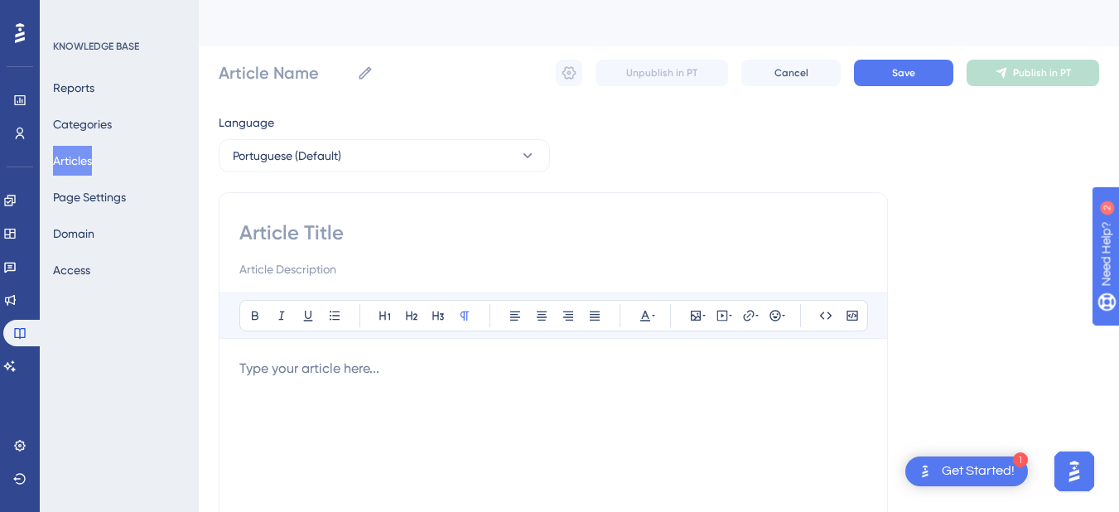
click at [1076, 467] on img "Open AI Assistant Launcher" at bounding box center [1075, 472] width 30 height 30
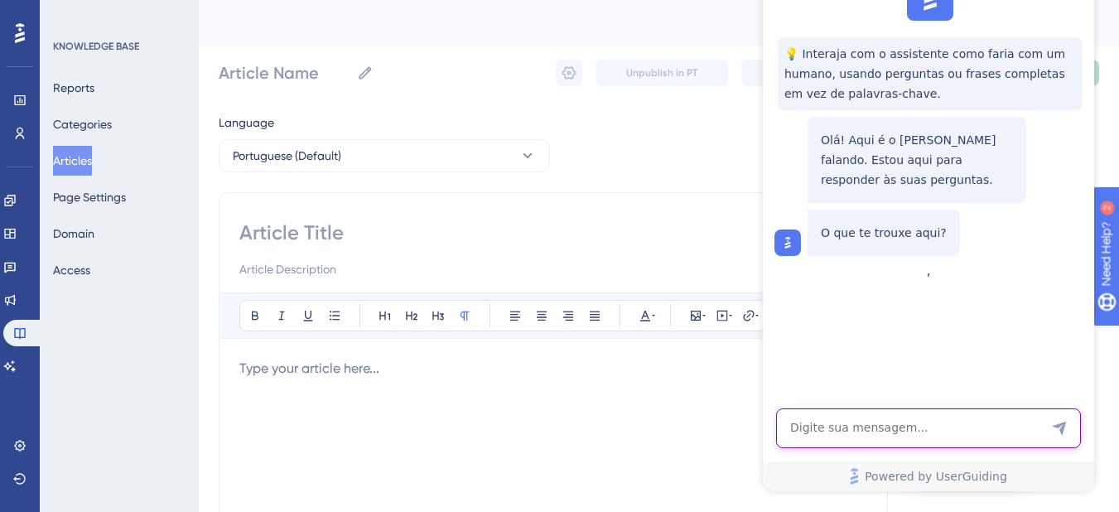
click at [876, 427] on textarea "AI Assistant Text Input" at bounding box center [928, 428] width 305 height 40
type textarea "Olá"
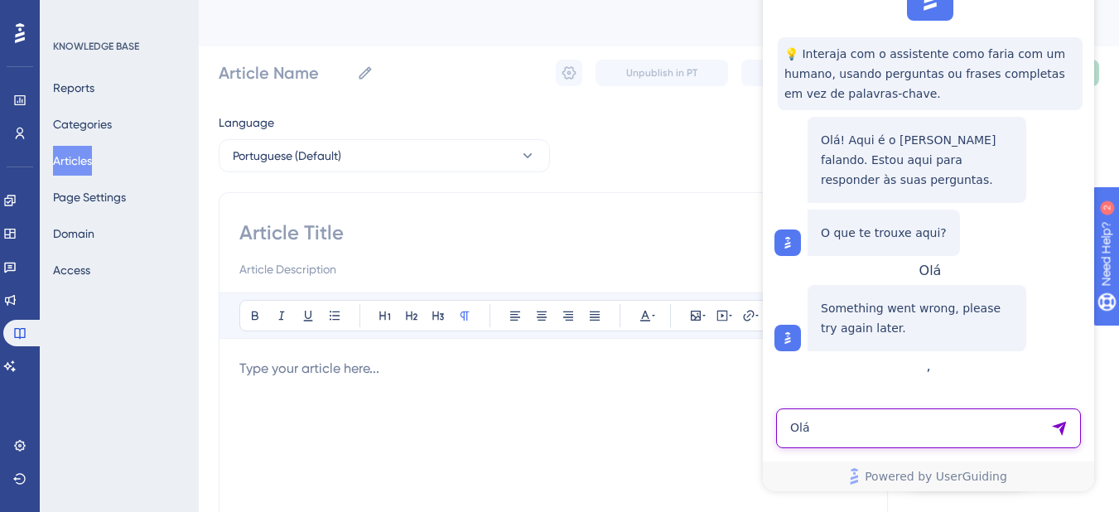
click at [854, 432] on textarea "Olá" at bounding box center [928, 428] width 305 height 40
click at [945, 125] on div "Olá! Aqui é o [PERSON_NAME] falando. Estou aqui para responder às suas pergunta…" at bounding box center [917, 160] width 219 height 86
click at [822, 90] on span "💡 Interaja com o assistente como faria com um humano, usando perguntas ou frase…" at bounding box center [931, 74] width 292 height 60
click at [795, 346] on img at bounding box center [788, 338] width 17 height 17
click at [874, 153] on p "Olá! Aqui é o [PERSON_NAME] falando. Estou aqui para responder às suas pergunta…" at bounding box center [917, 160] width 192 height 60
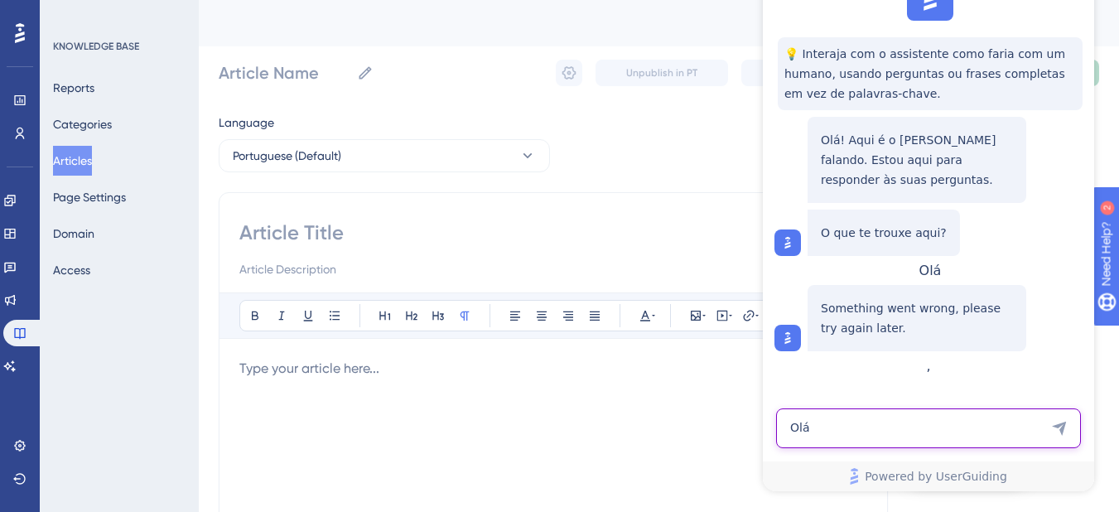
click at [858, 437] on textarea "Olá" at bounding box center [928, 428] width 305 height 40
drag, startPoint x: 2195, startPoint y: 551, endPoint x: 1190, endPoint y: 339, distance: 1027.2
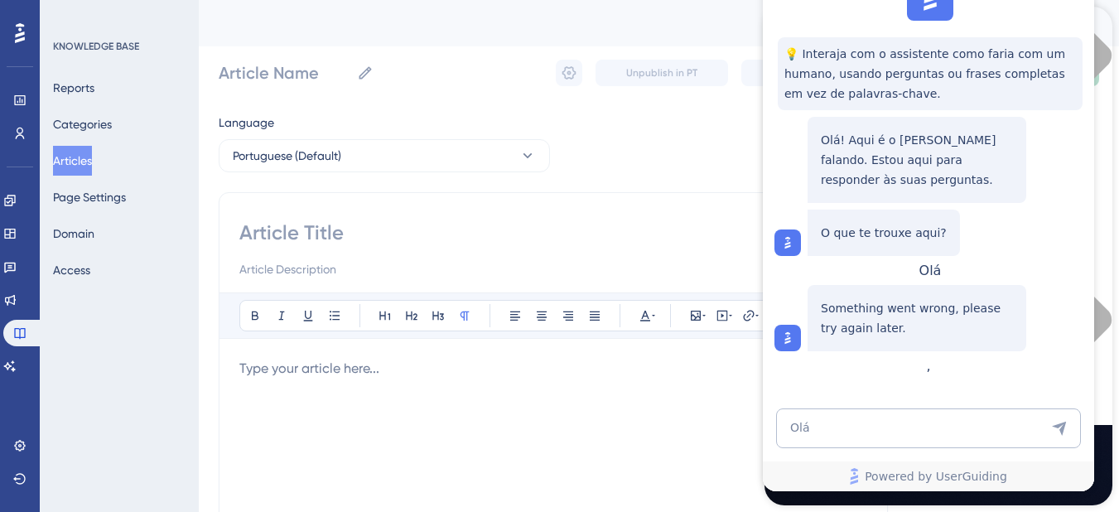
click at [815, 37] on div "💡 Interaja com o assistente como faria com um humano, usando perguntas ou frase…" at bounding box center [930, 73] width 305 height 73
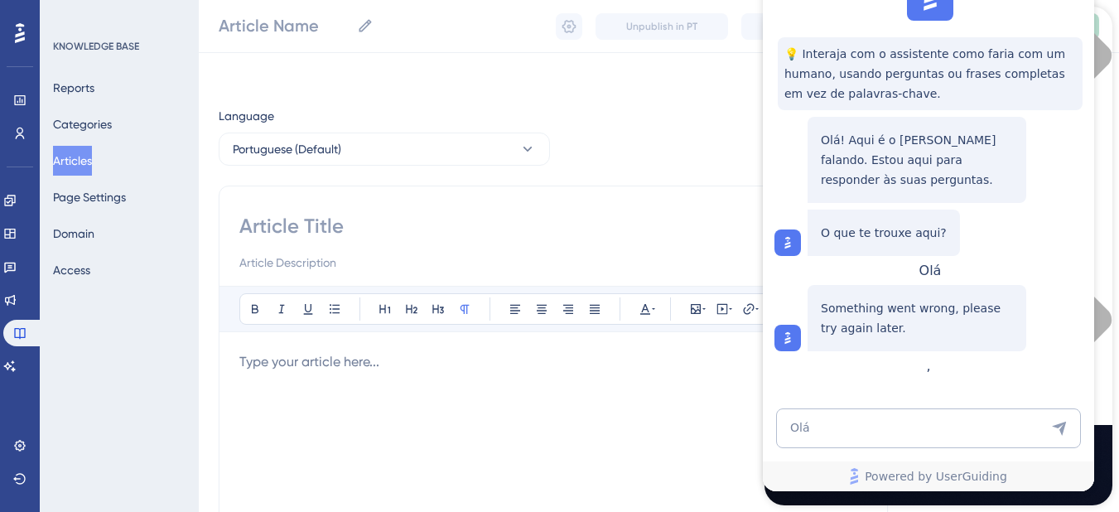
scroll to position [193, 0]
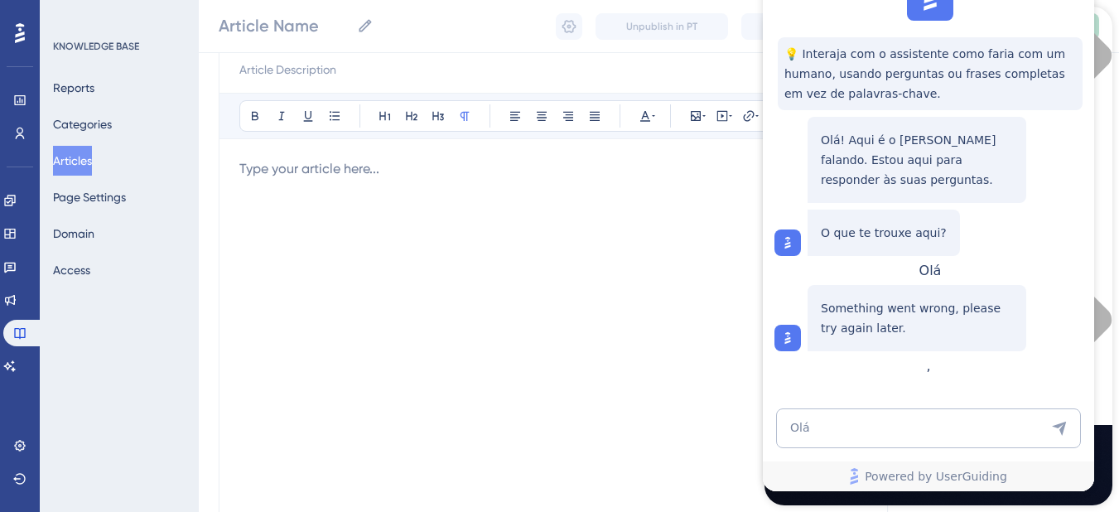
click at [794, 346] on div at bounding box center [788, 338] width 17 height 17
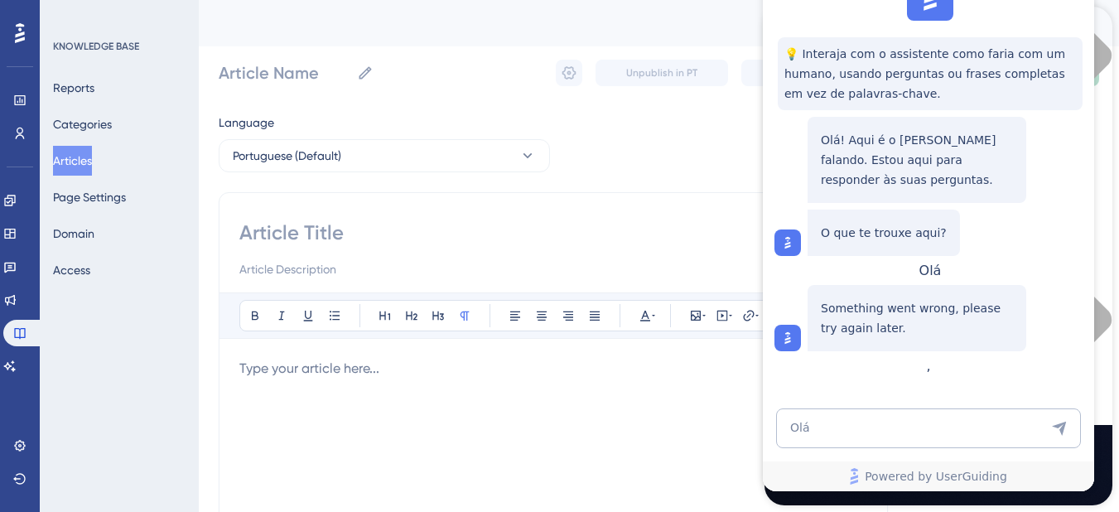
click at [803, 73] on span "💡 Interaja com o assistente como faria com um humano, usando perguntas ou frase…" at bounding box center [931, 74] width 292 height 60
click at [797, 52] on span "💡 Interaja com o assistente como faria com um humano, usando perguntas ou frase…" at bounding box center [931, 74] width 292 height 60
drag, startPoint x: 809, startPoint y: 51, endPoint x: 1510, endPoint y: -60, distance: 710.5
click at [809, 51] on span "💡 Interaja com o assistente como faria com um humano, usando perguntas ou frase…" at bounding box center [931, 74] width 292 height 60
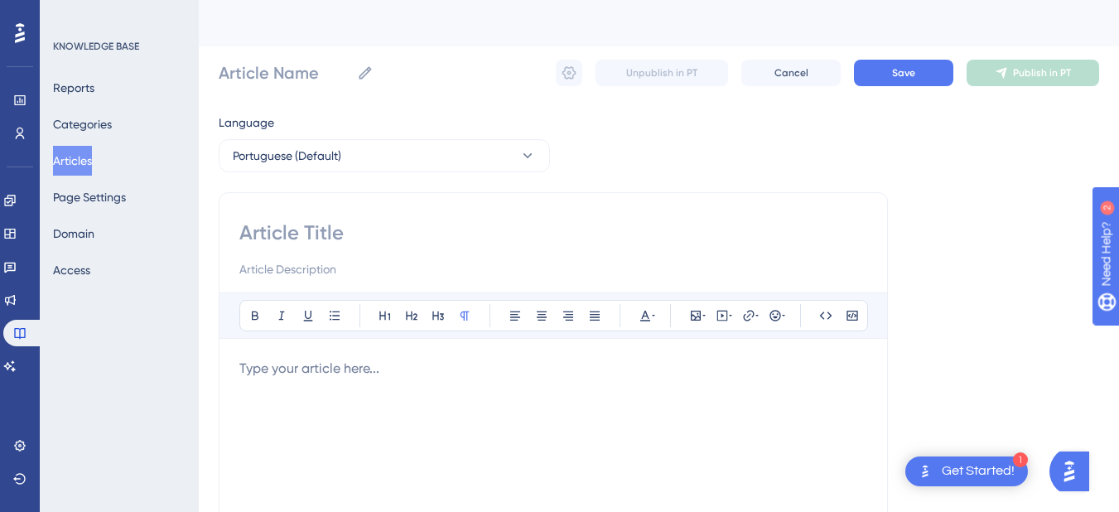
click at [967, 465] on div "Get Started!" at bounding box center [978, 471] width 73 height 18
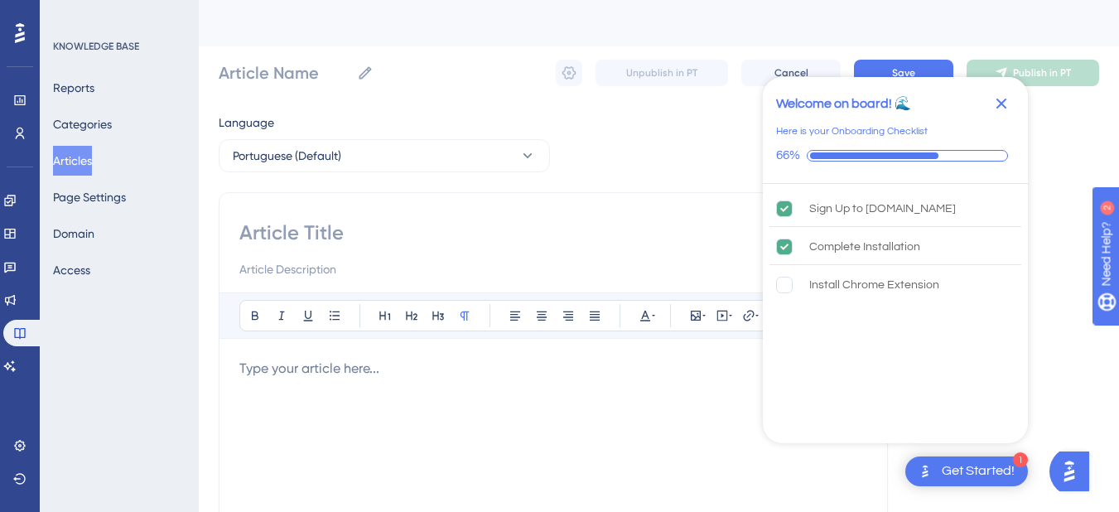
click at [1071, 473] on img "Open AI Assistant Launcher" at bounding box center [1070, 472] width 30 height 30
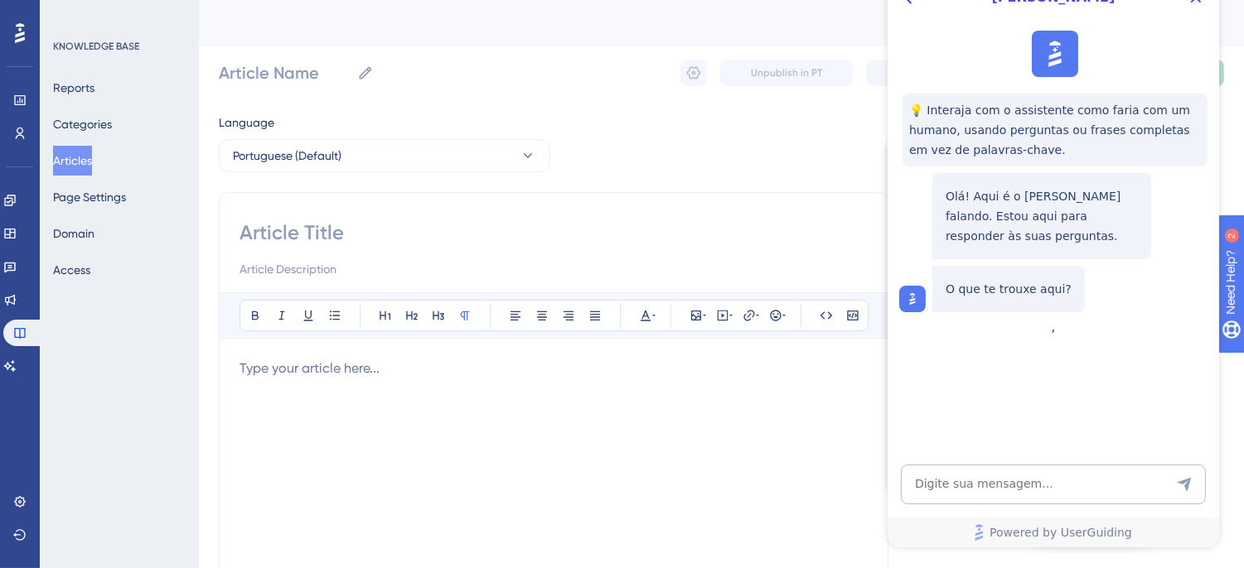
drag, startPoint x: 1170, startPoint y: 61, endPoint x: 891, endPoint y: 91, distance: 280.8
click at [891, 91] on div "💡 Interaja com o assistente como faria com um humano, usando perguntas ou frase…" at bounding box center [1050, 171] width 331 height 295
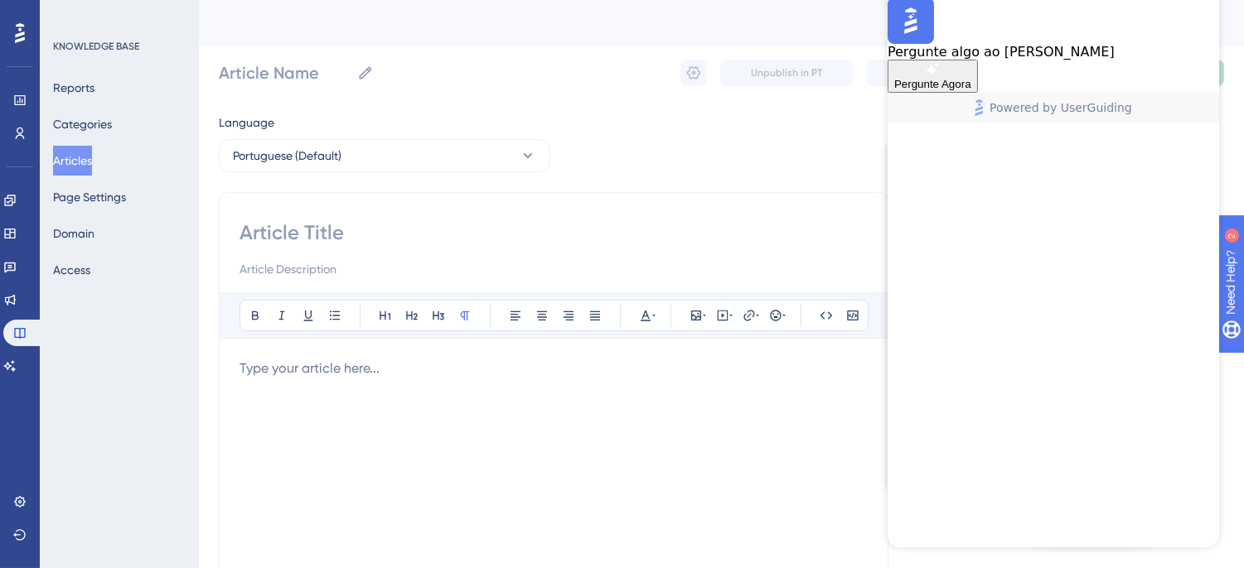
click at [970, 90] on span "Pergunte Agora" at bounding box center [931, 84] width 77 height 12
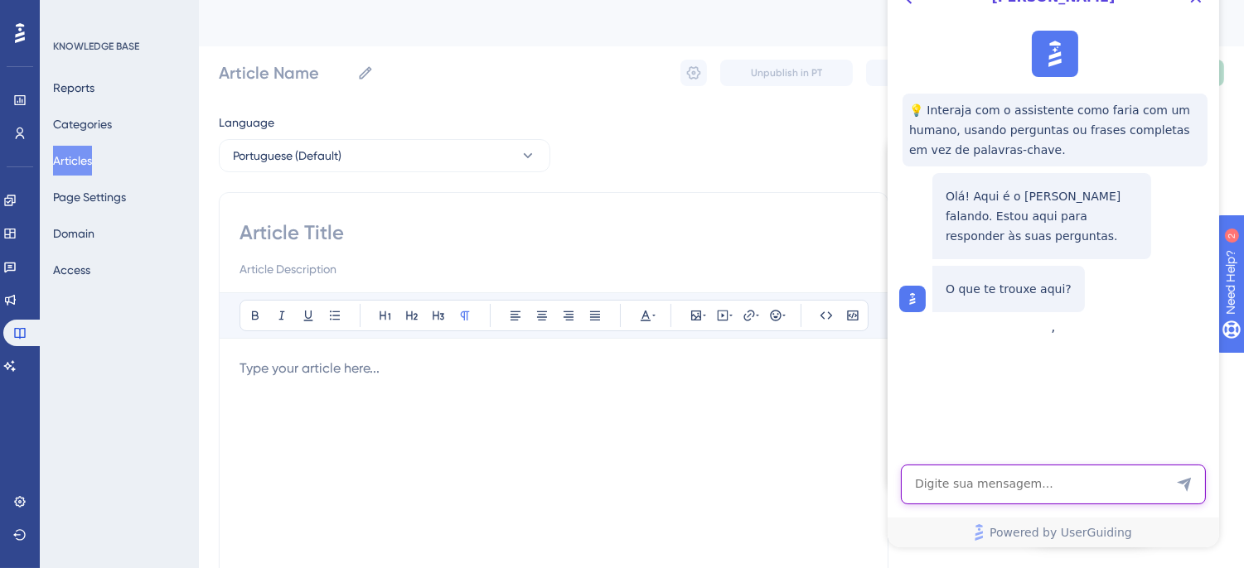
click at [964, 471] on textarea "AI Assistant Text Input" at bounding box center [1052, 485] width 305 height 40
type textarea "falar com [PERSON_NAME]"
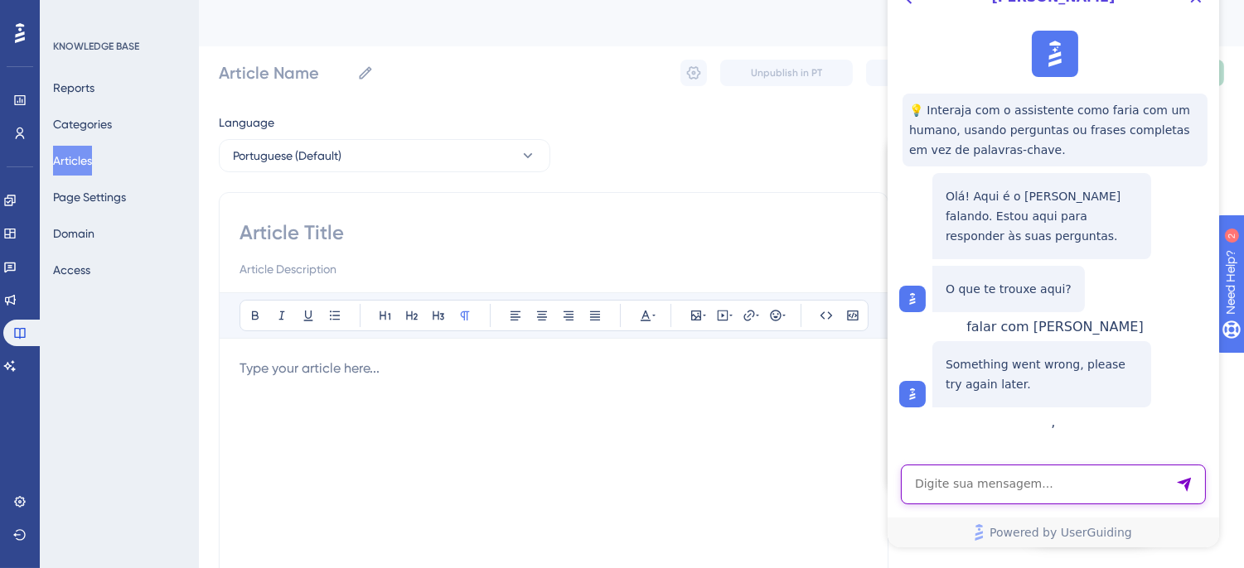
click at [987, 483] on textarea "AI Assistant Text Input" at bounding box center [1052, 485] width 305 height 40
type textarea "login"
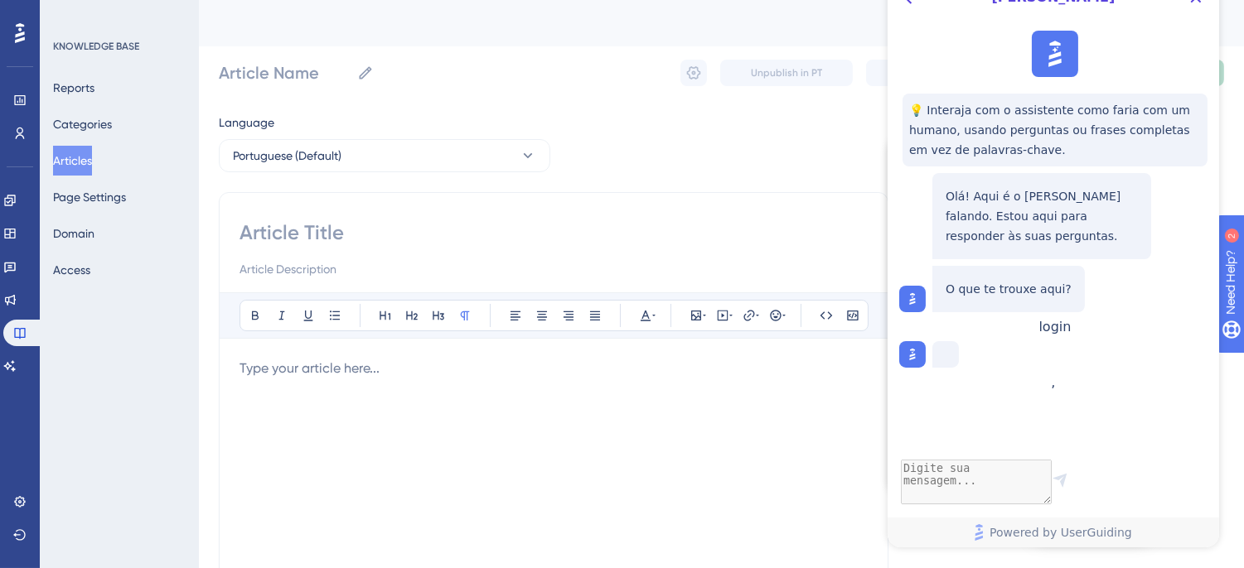
drag, startPoint x: 988, startPoint y: 143, endPoint x: 1553, endPoint y: 33, distance: 574.9
click at [988, 143] on span "💡 Interaja com o assistente como faria com um humano, usando perguntas ou frase…" at bounding box center [1054, 130] width 292 height 60
